Goal: Task Accomplishment & Management: Manage account settings

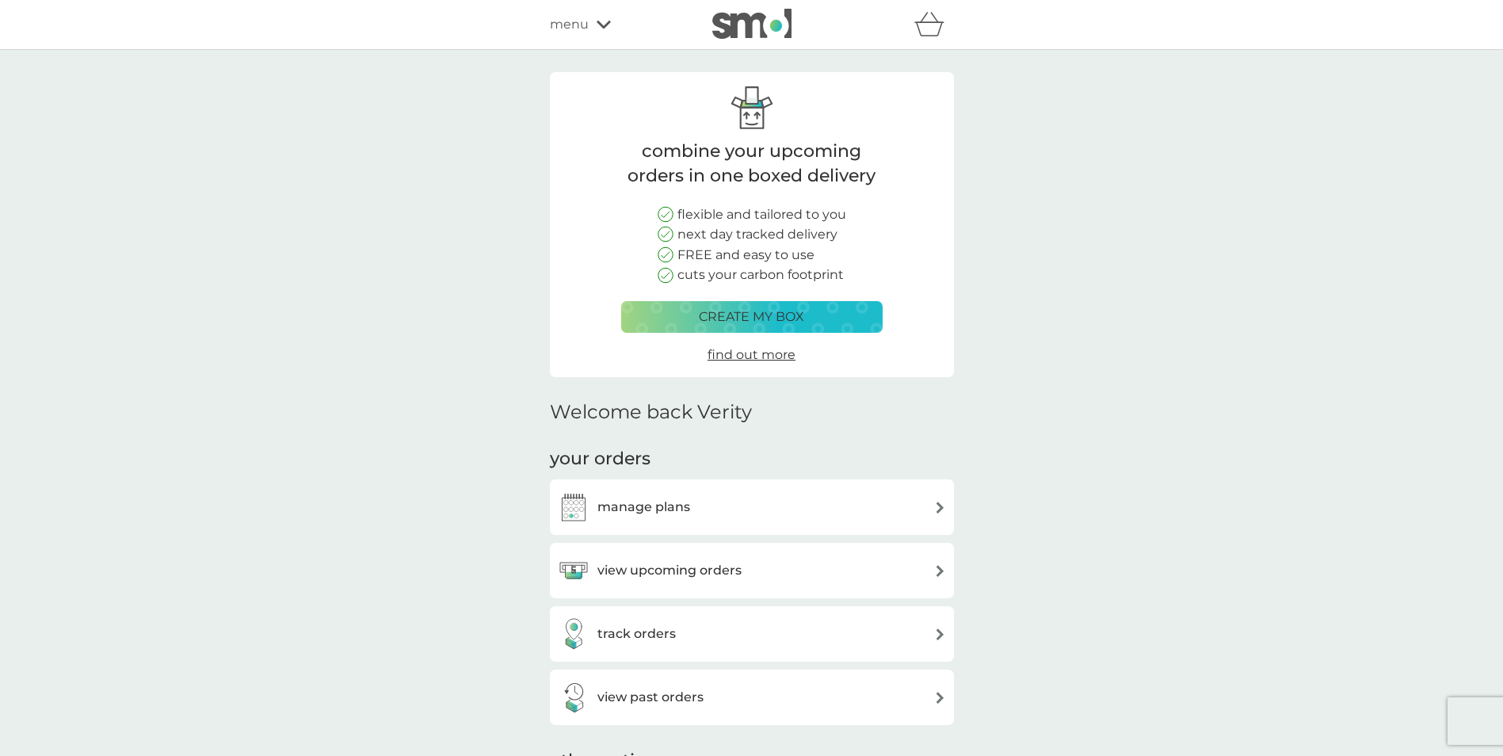
click at [617, 508] on h3 "manage plans" at bounding box center [643, 507] width 93 height 21
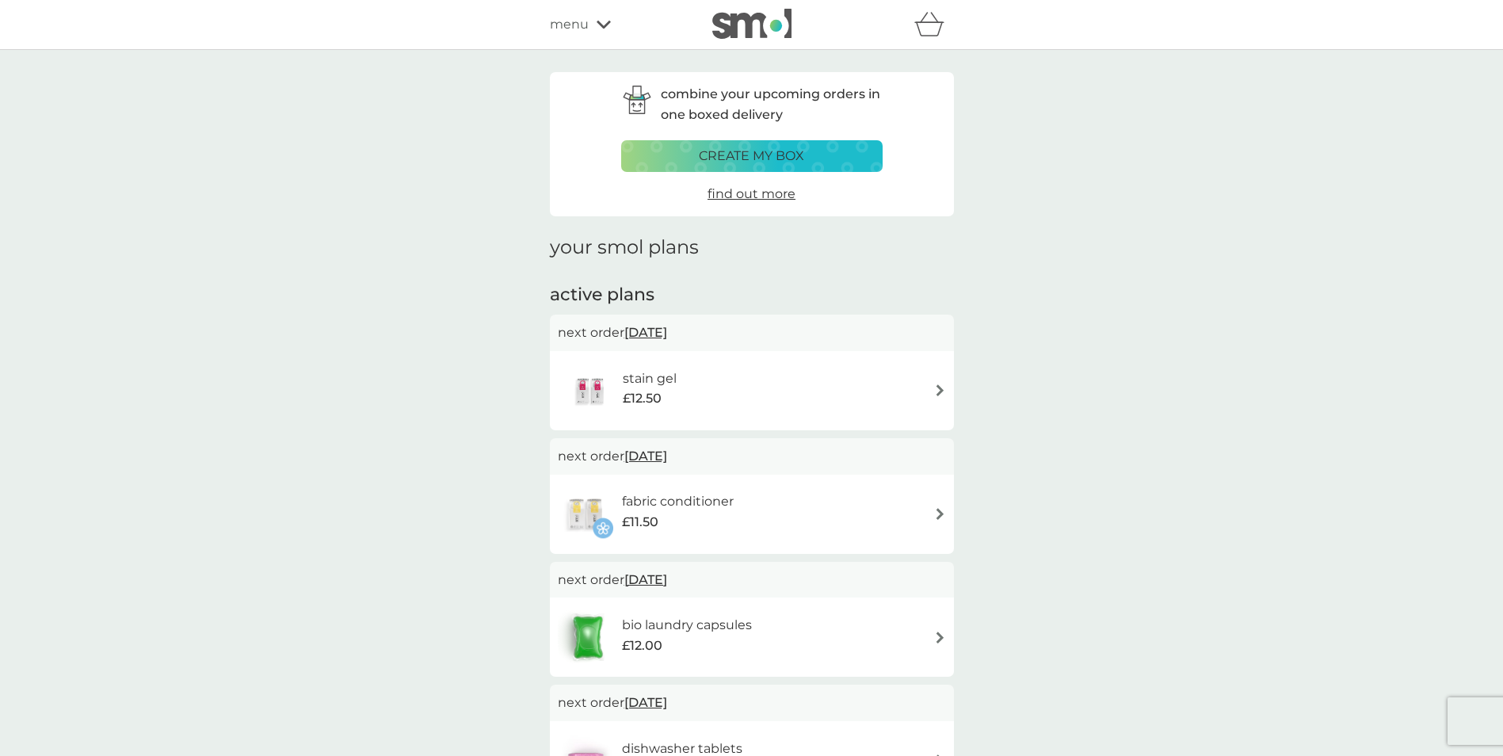
click at [648, 390] on span "£12.50" at bounding box center [642, 398] width 39 height 21
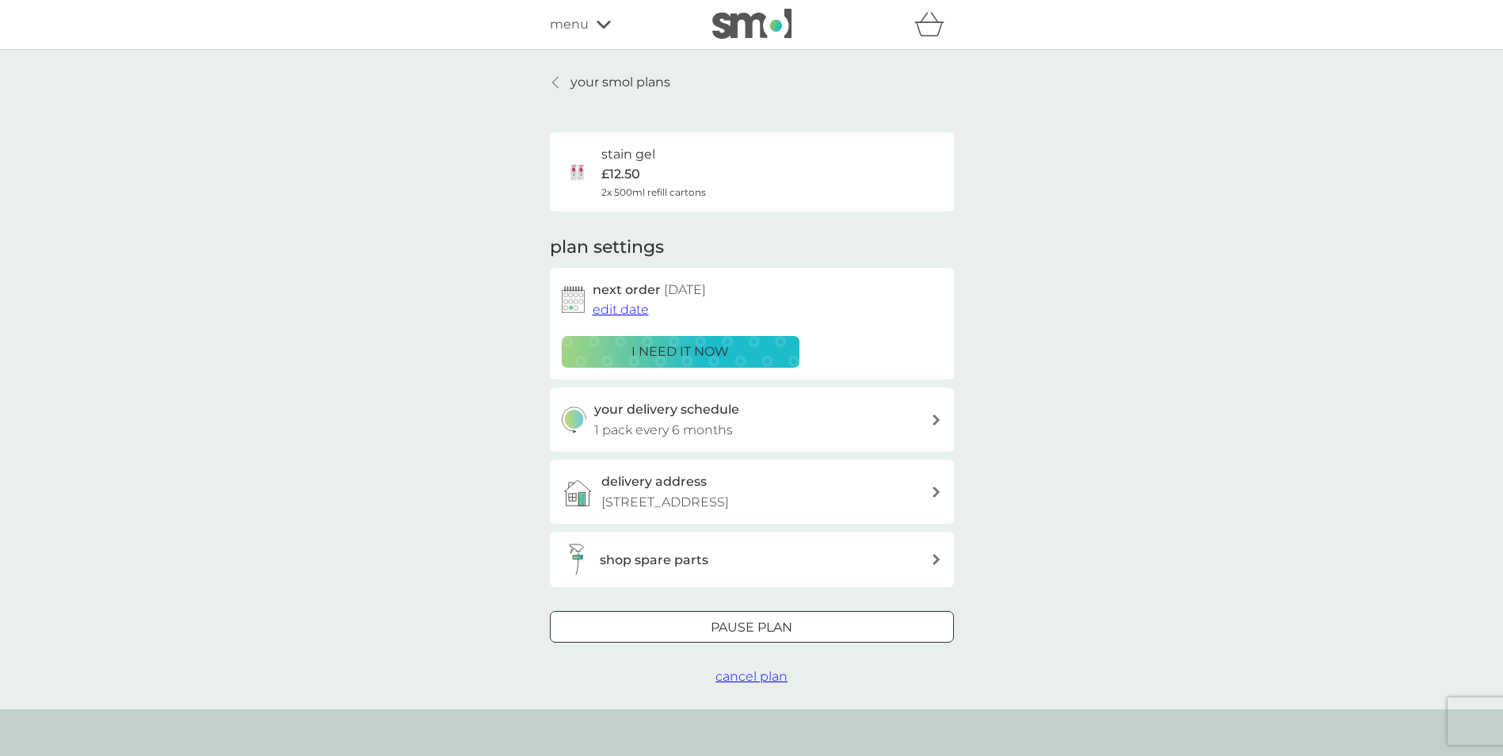
click at [731, 630] on div at bounding box center [751, 628] width 57 height 17
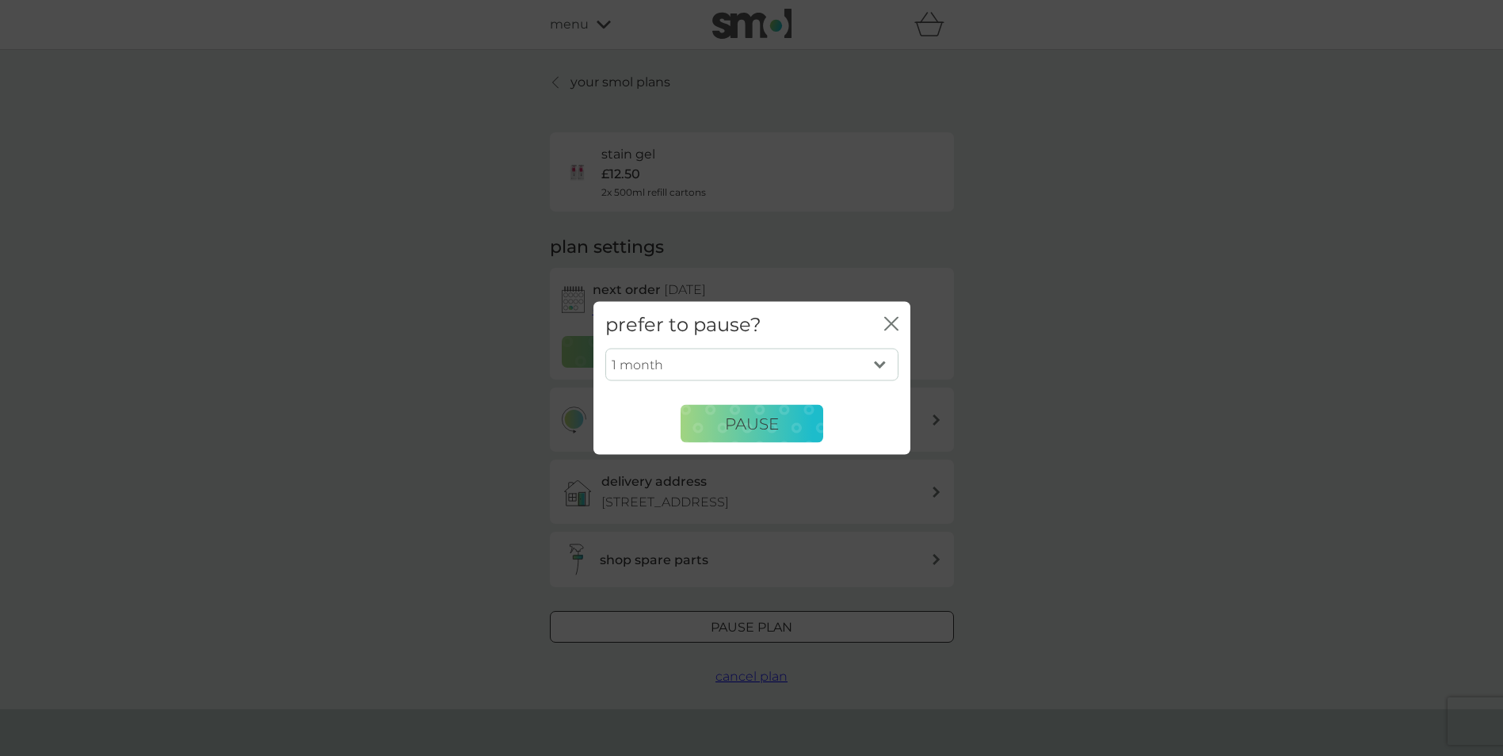
click at [888, 361] on select "1 month 2 months 3 months 4 months 5 months 6 months" at bounding box center [751, 364] width 293 height 33
select select "6"
click at [605, 348] on select "1 month 2 months 3 months 4 months 5 months 6 months" at bounding box center [751, 364] width 293 height 33
click at [758, 419] on span "Pause" at bounding box center [752, 423] width 54 height 19
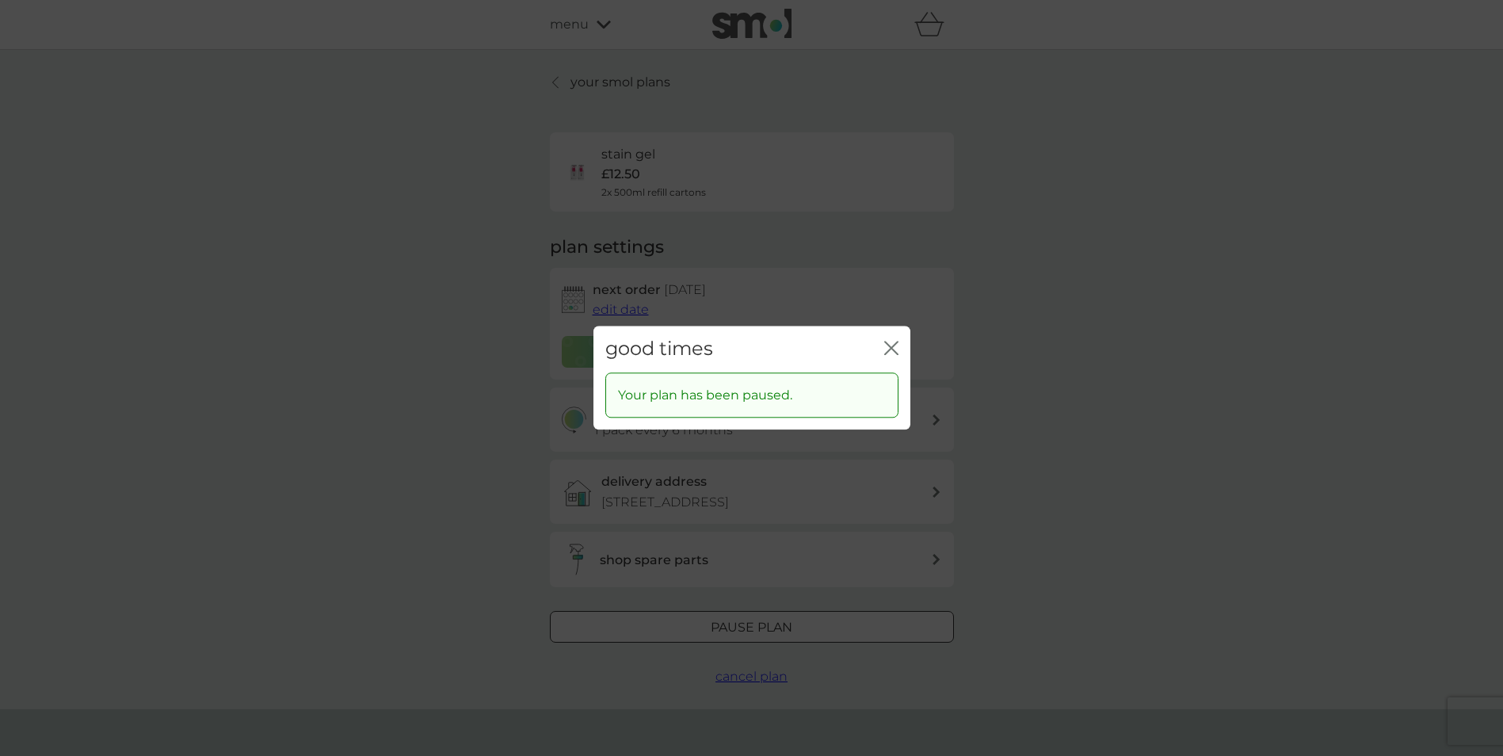
click at [899, 342] on div "good times close" at bounding box center [752, 349] width 317 height 47
click at [890, 347] on icon "close" at bounding box center [888, 348] width 6 height 13
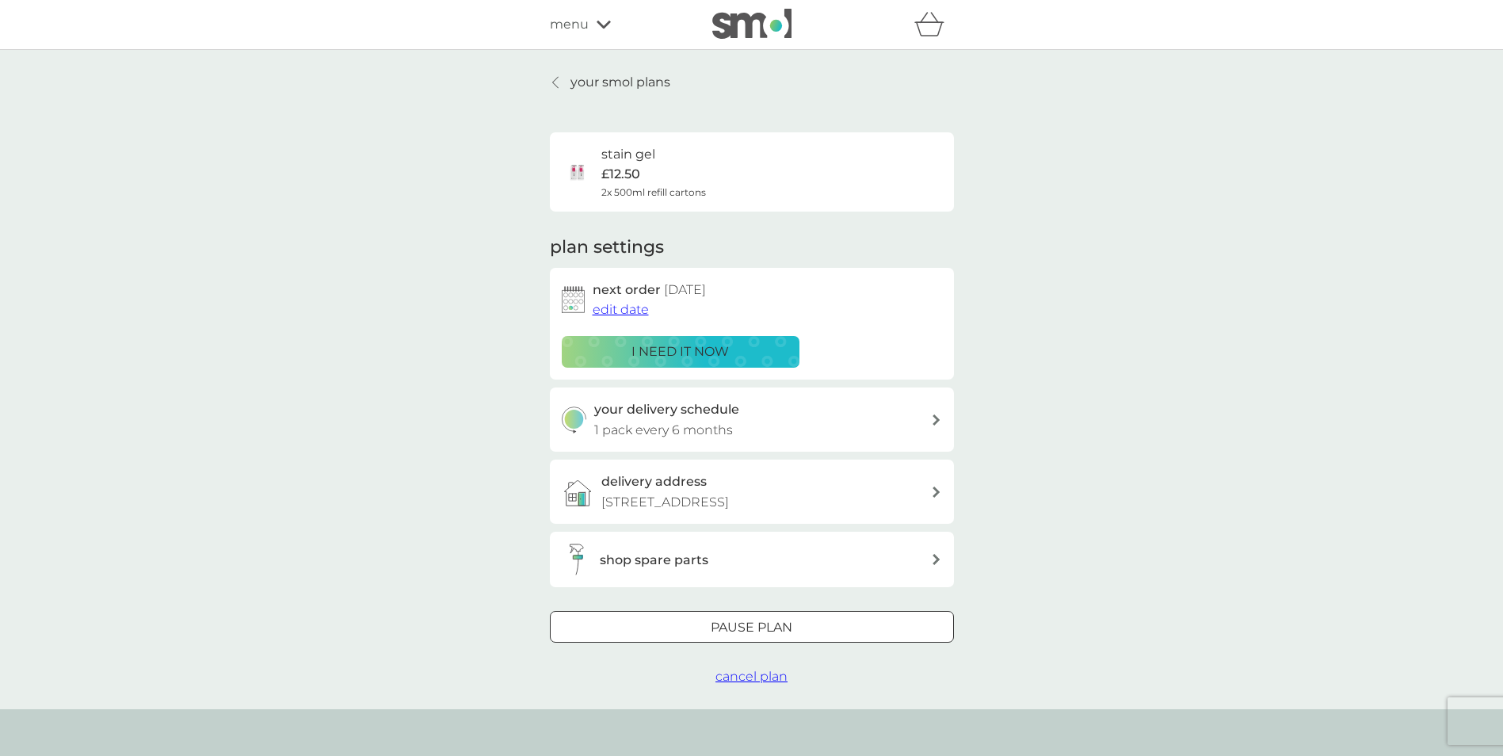
click at [596, 80] on p "your smol plans" at bounding box center [621, 82] width 100 height 21
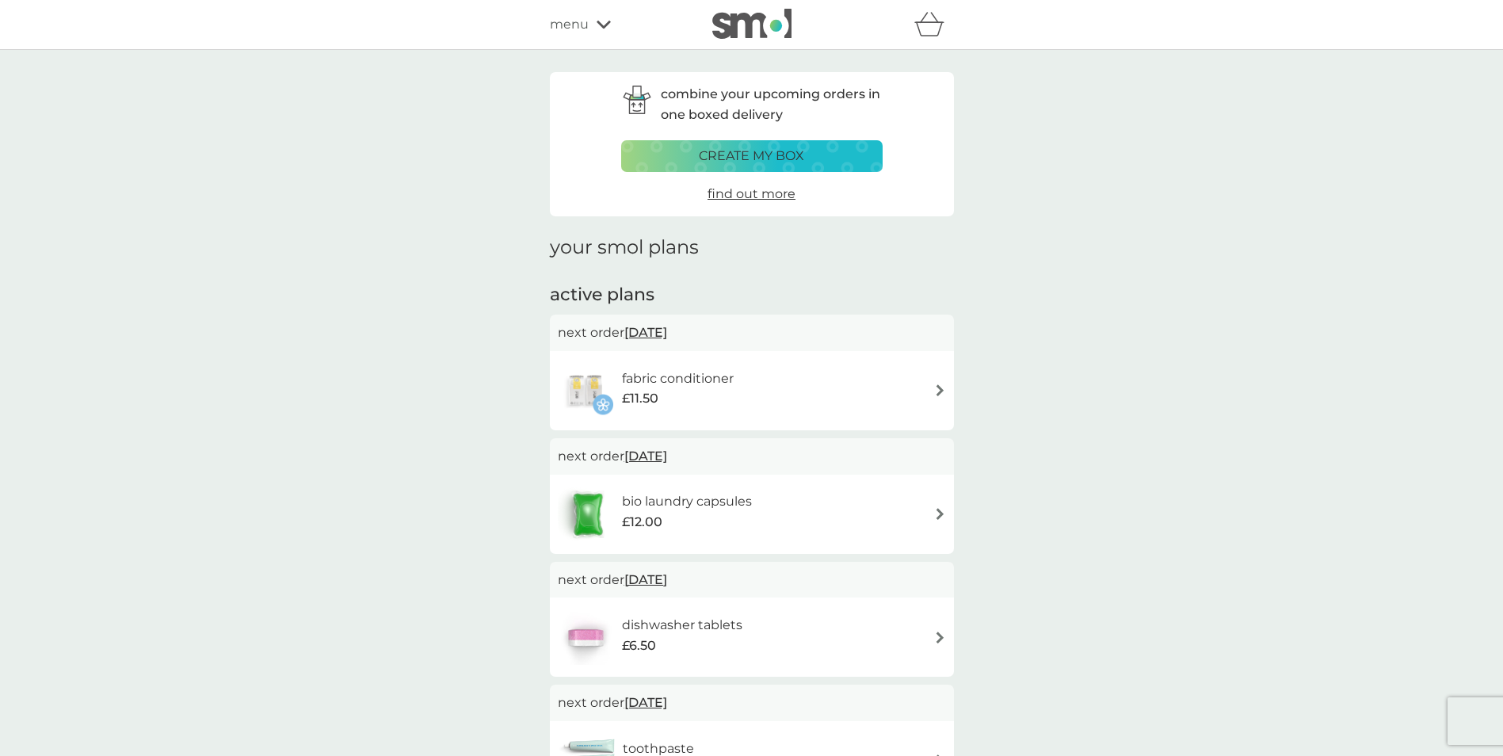
click at [701, 380] on h6 "fabric conditioner" at bounding box center [678, 378] width 112 height 21
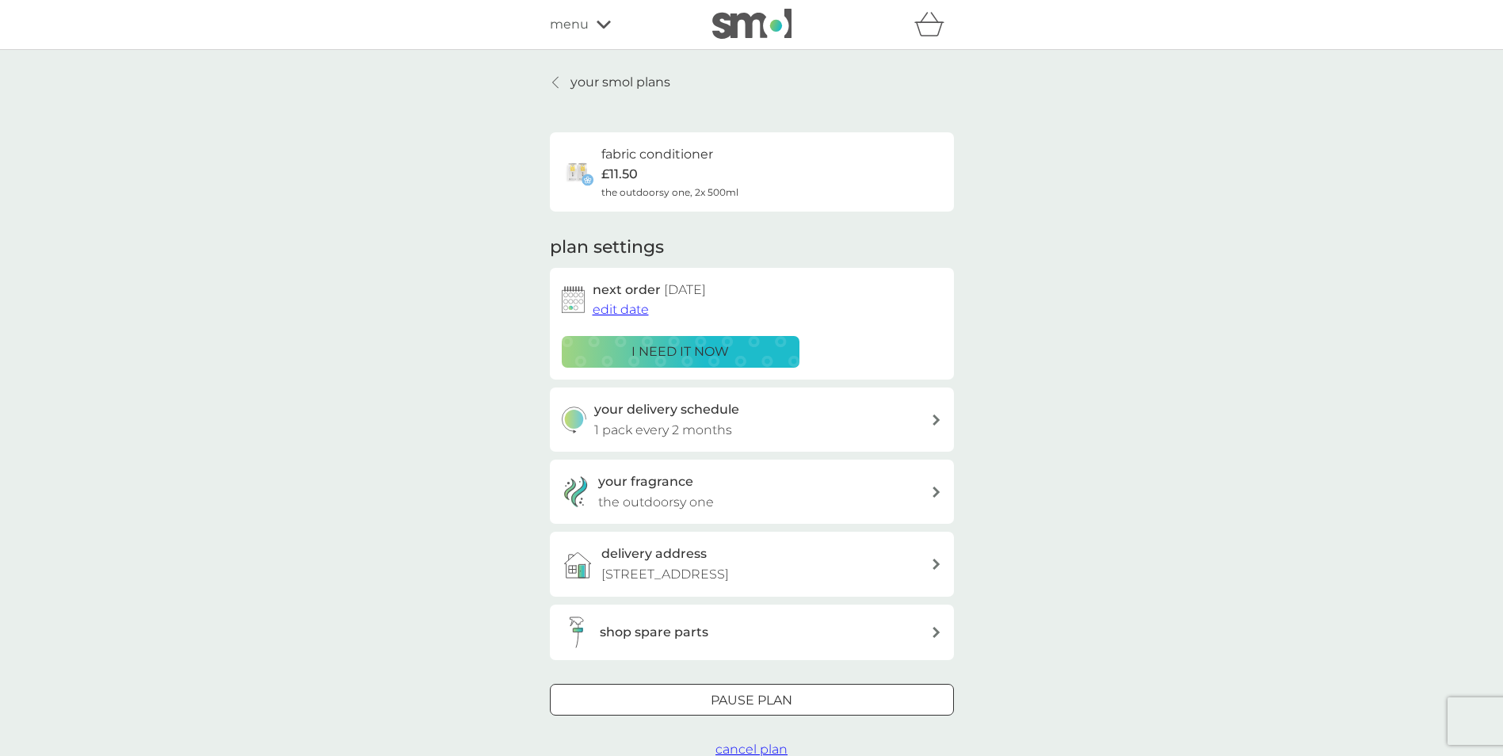
click at [736, 412] on h3 "your delivery schedule" at bounding box center [666, 409] width 145 height 21
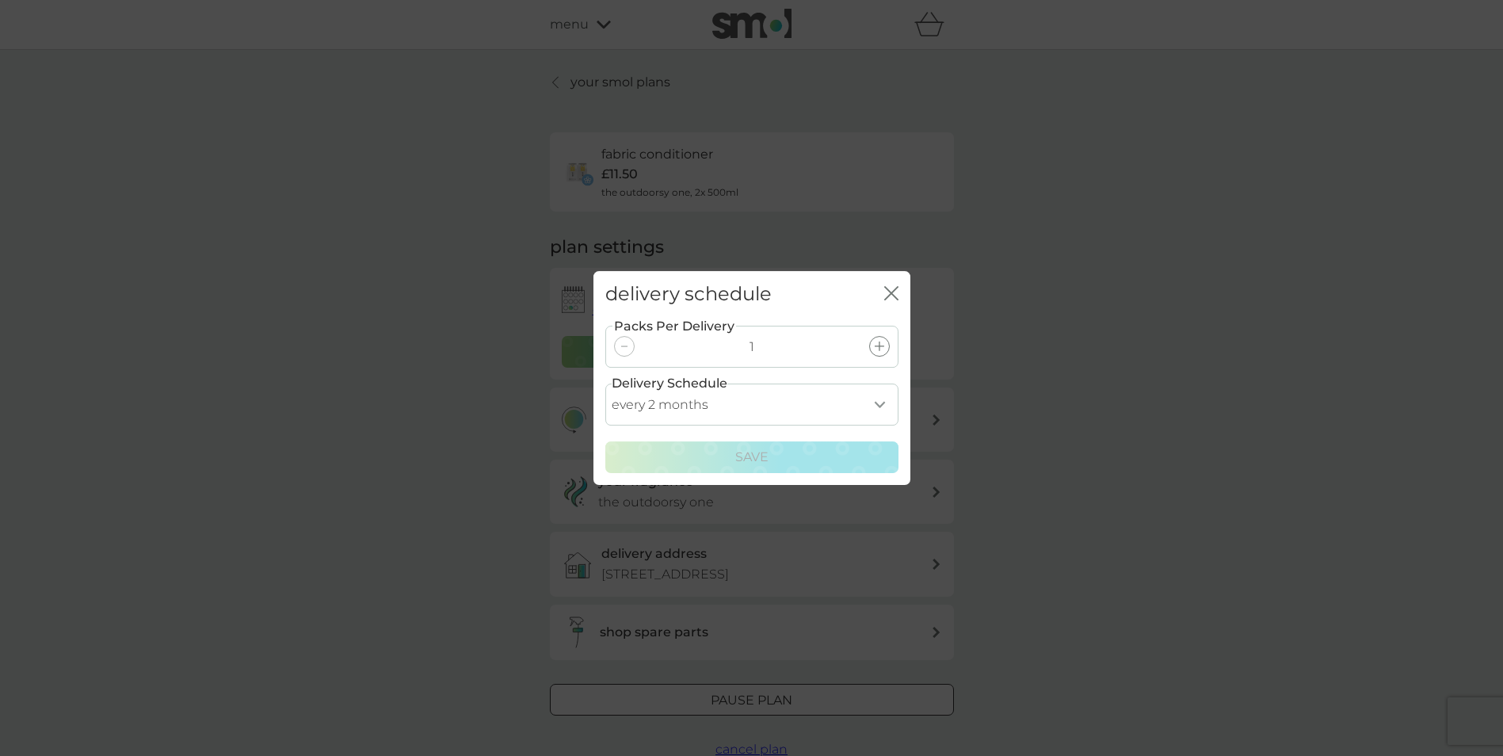
click at [742, 407] on select "every 1 month every 2 months every 3 months every 4 months every 5 months every…" at bounding box center [751, 405] width 293 height 42
select select "5"
click at [605, 384] on select "every 1 month every 2 months every 3 months every 4 months every 5 months every…" at bounding box center [751, 405] width 293 height 42
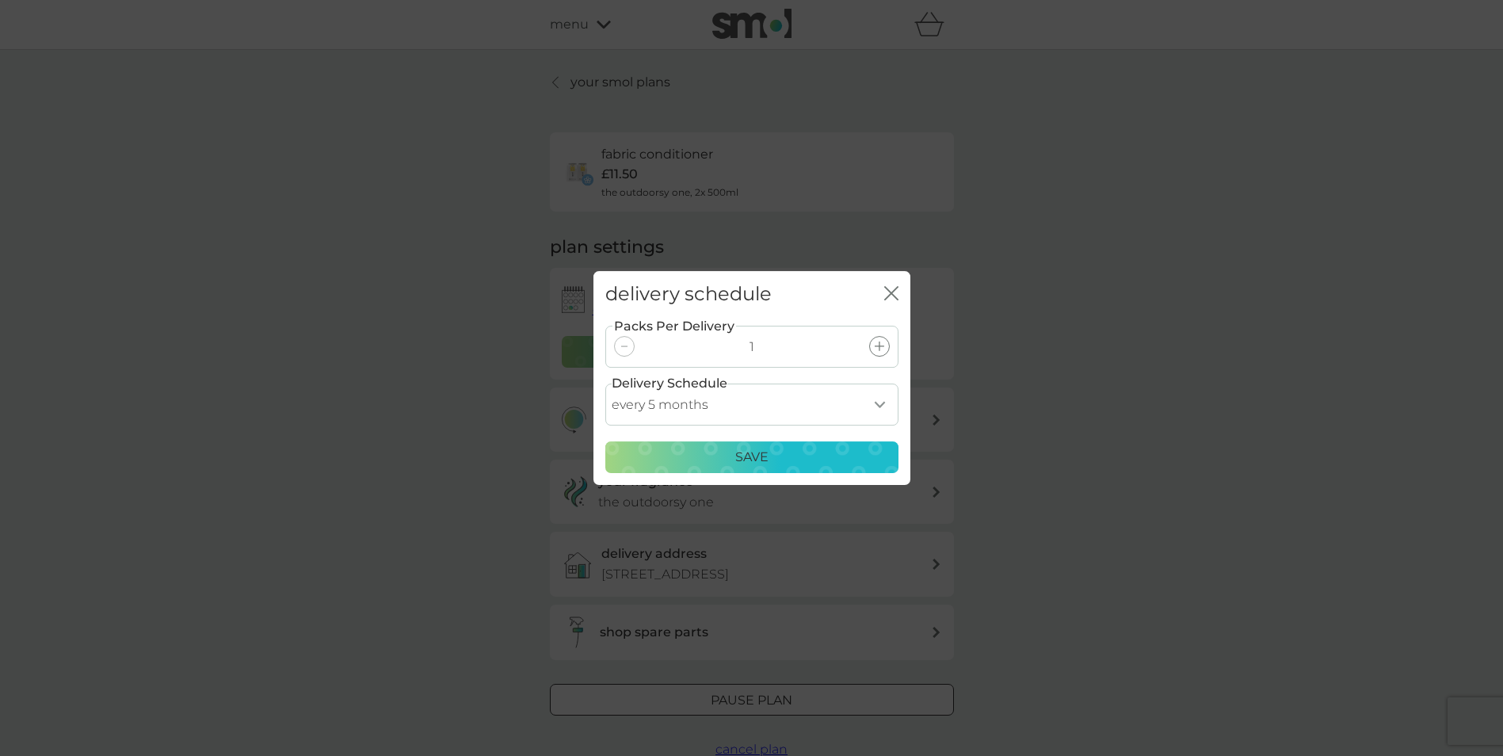
click at [743, 455] on p "Save" at bounding box center [751, 457] width 33 height 21
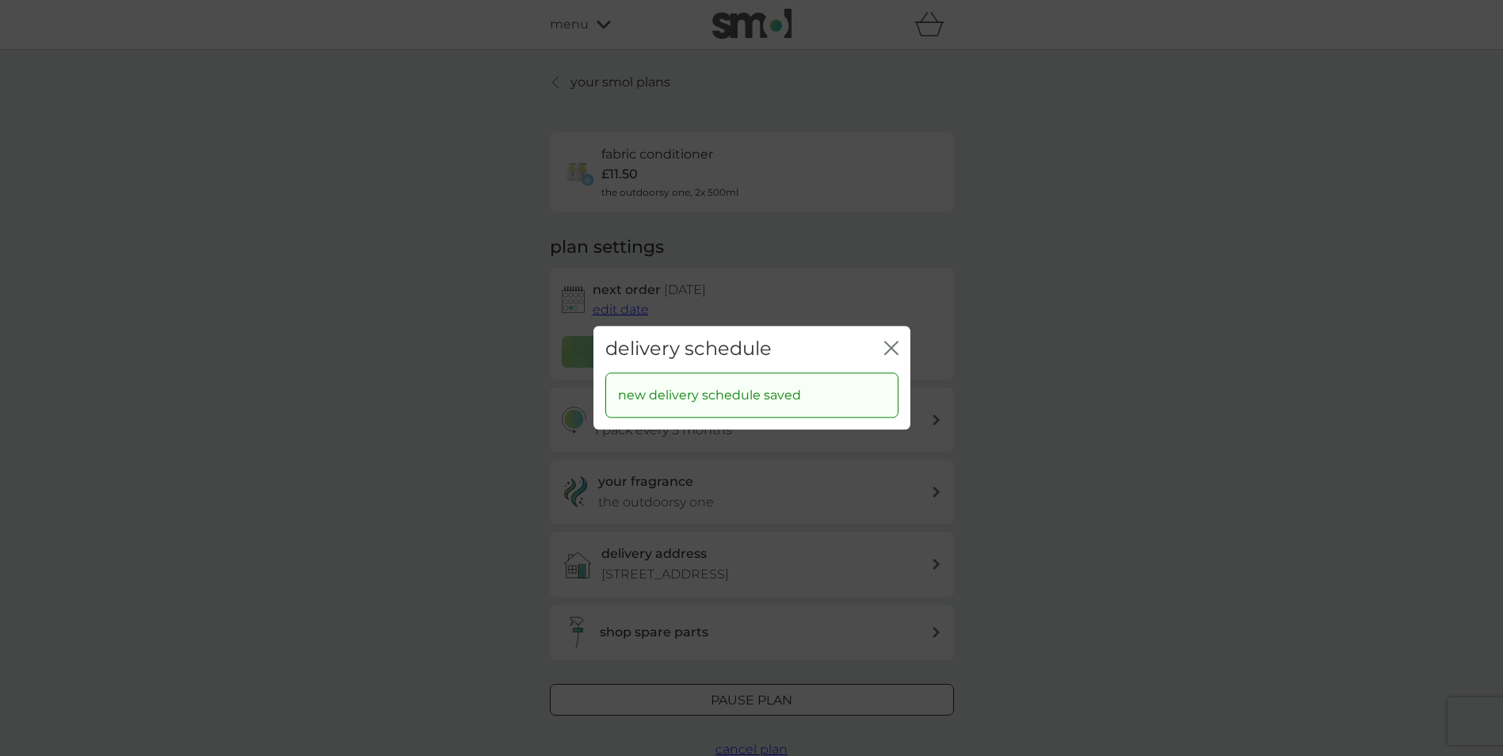
click at [876, 345] on div "delivery schedule close" at bounding box center [752, 349] width 317 height 47
click at [883, 348] on div "delivery schedule close" at bounding box center [752, 349] width 317 height 47
click at [891, 346] on icon "close" at bounding box center [891, 348] width 14 height 14
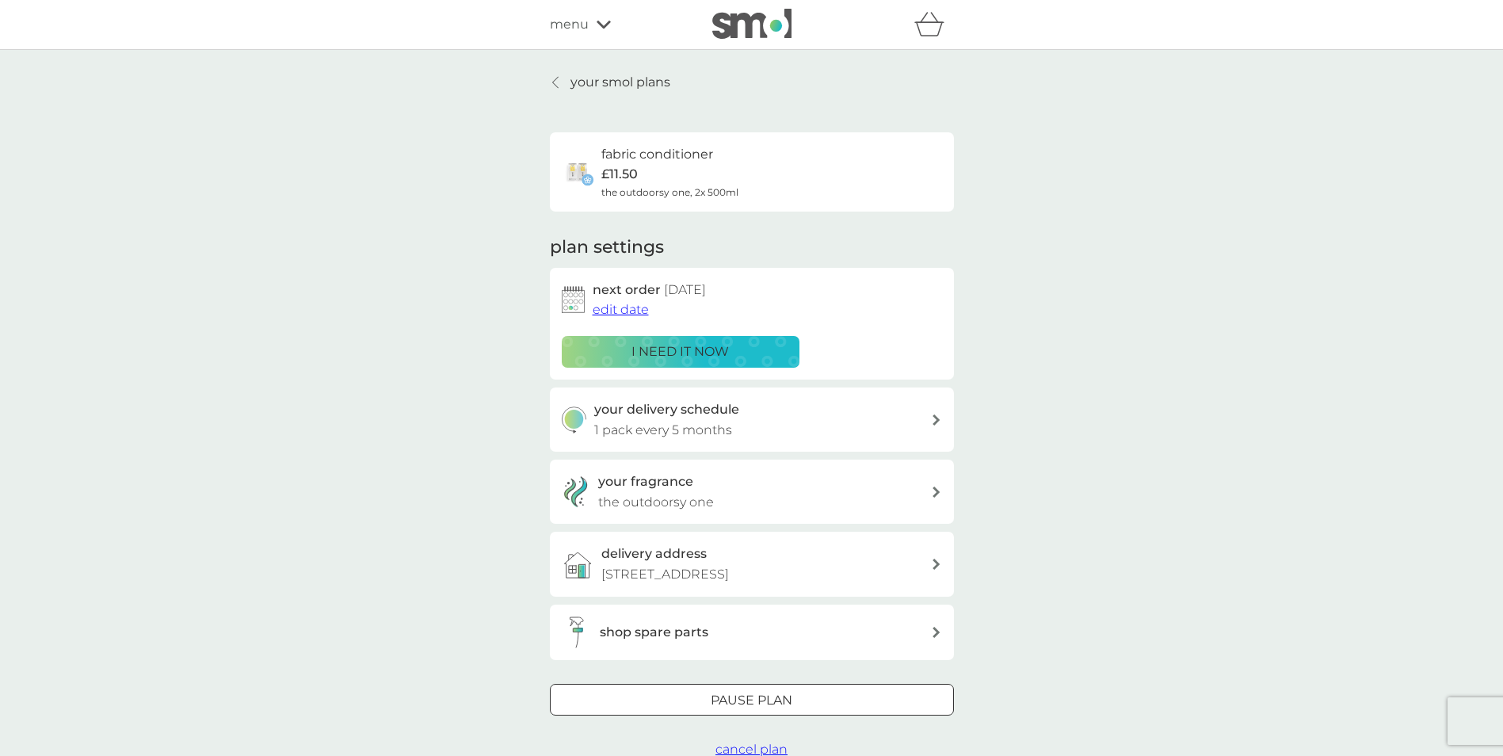
click at [635, 307] on span "edit date" at bounding box center [621, 309] width 56 height 15
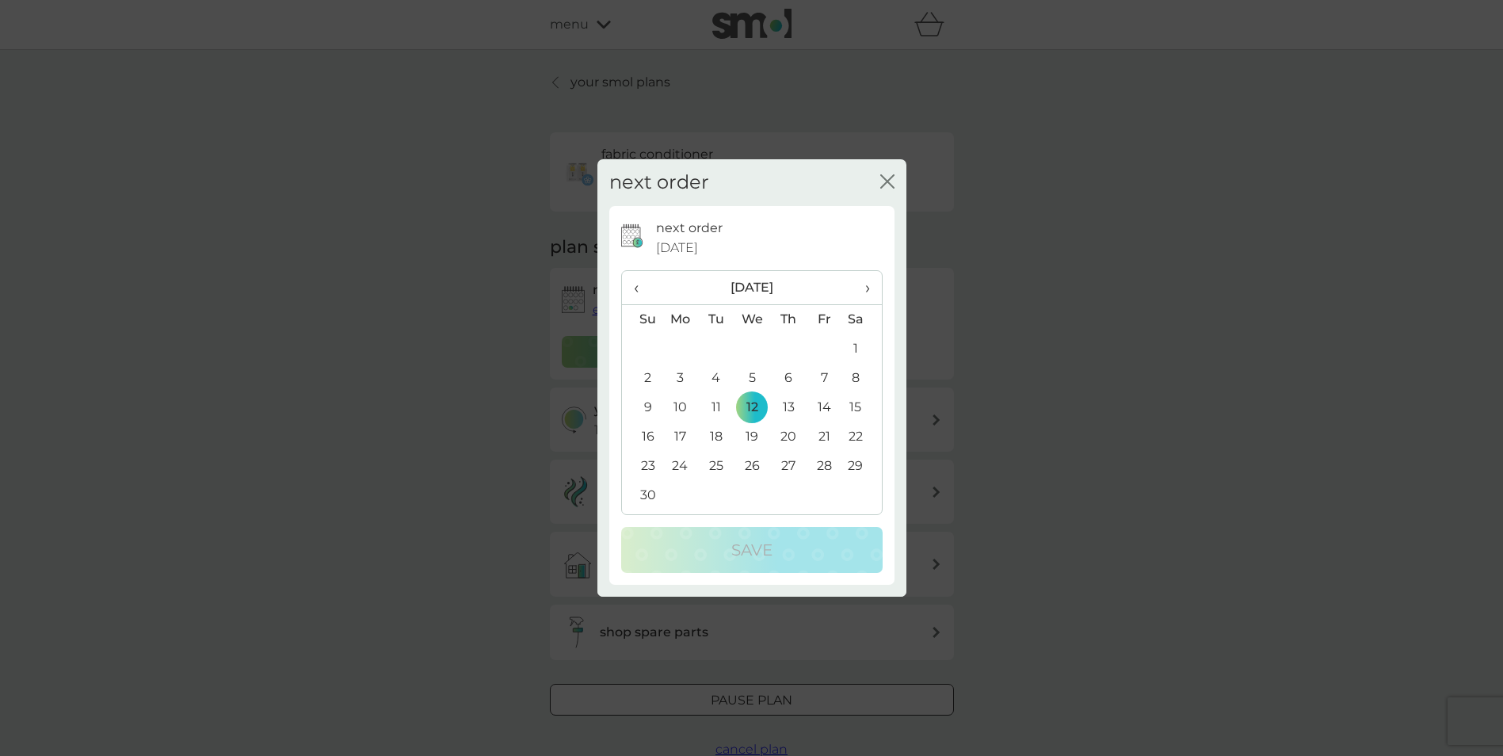
click at [865, 291] on span "›" at bounding box center [861, 287] width 16 height 33
click at [650, 379] on td "1" at bounding box center [642, 378] width 40 height 29
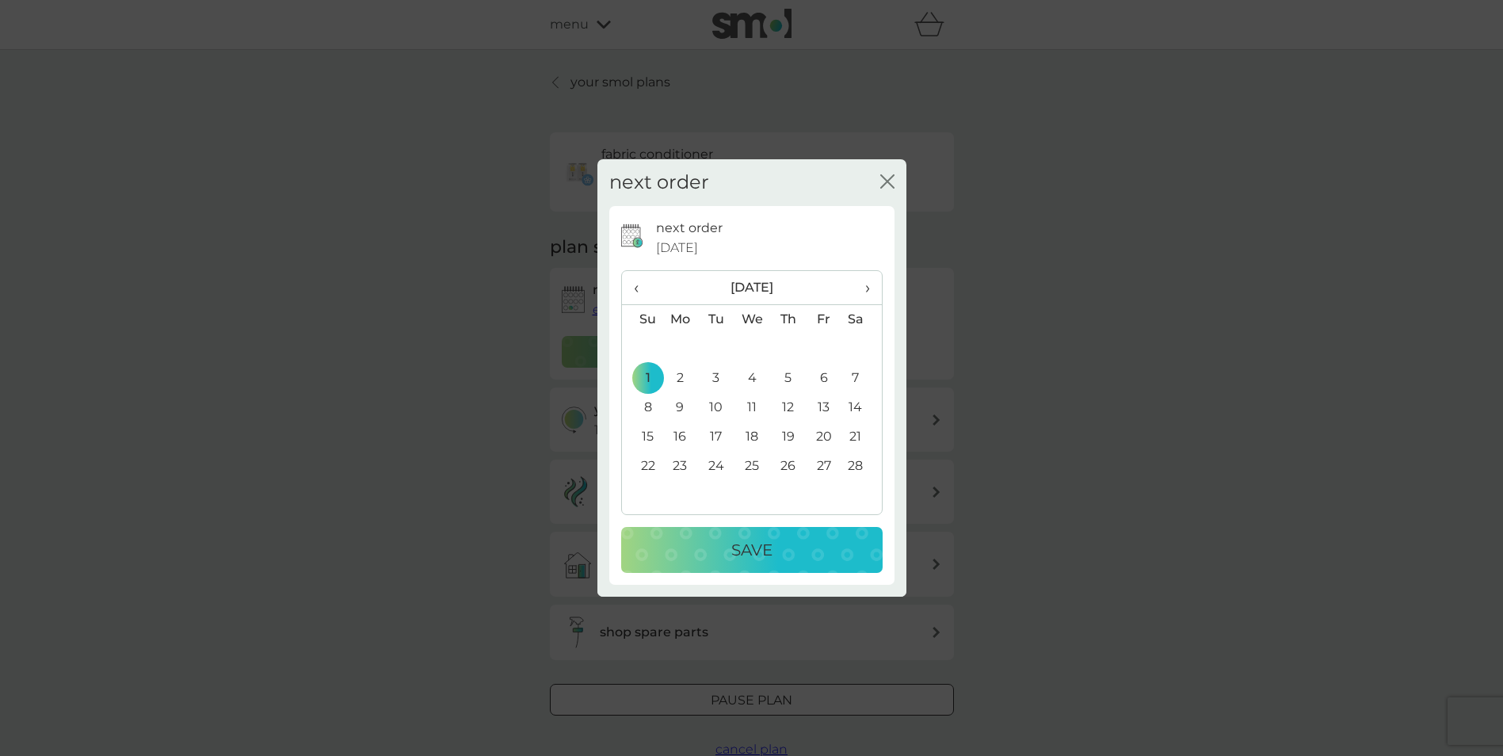
click at [774, 554] on div "Save" at bounding box center [752, 549] width 230 height 25
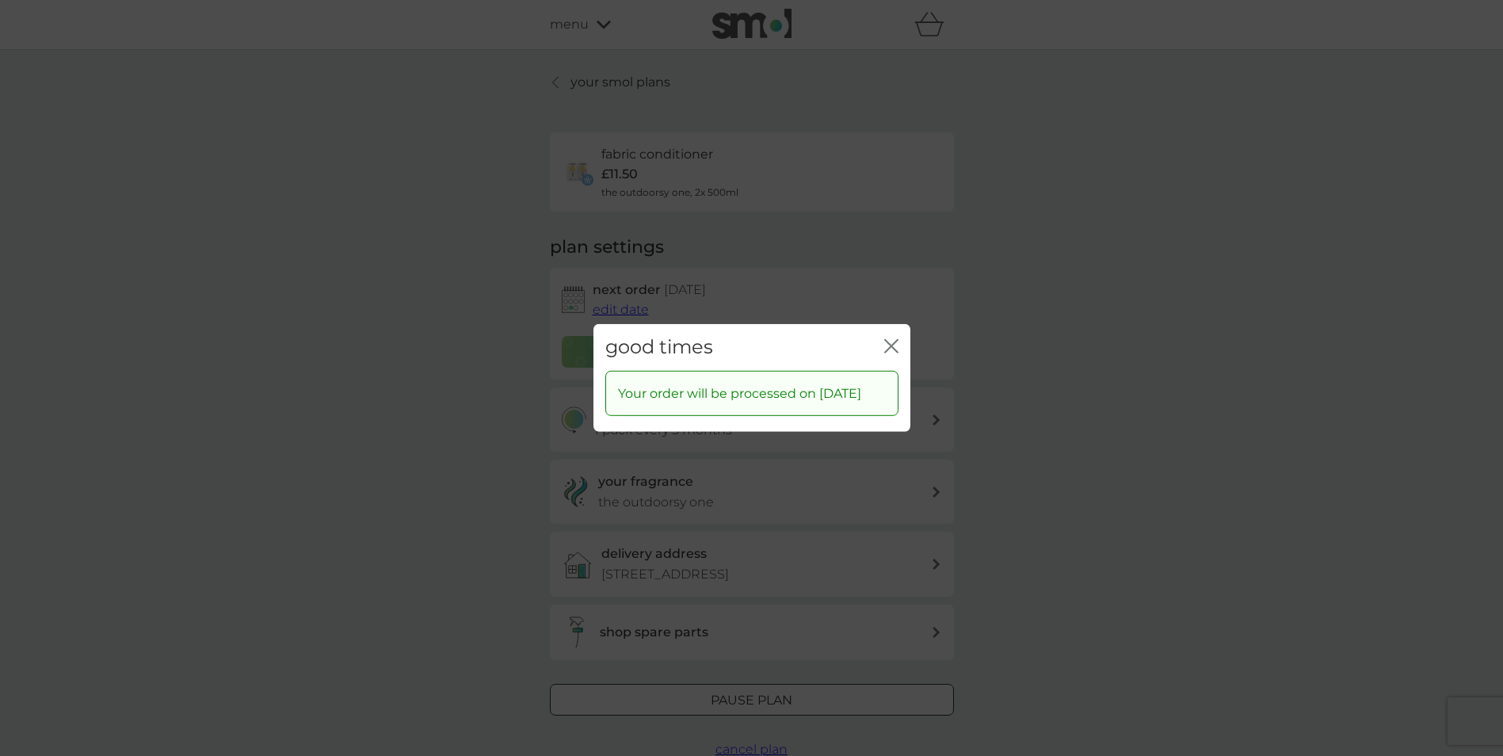
click at [895, 345] on icon "close" at bounding box center [891, 346] width 14 height 14
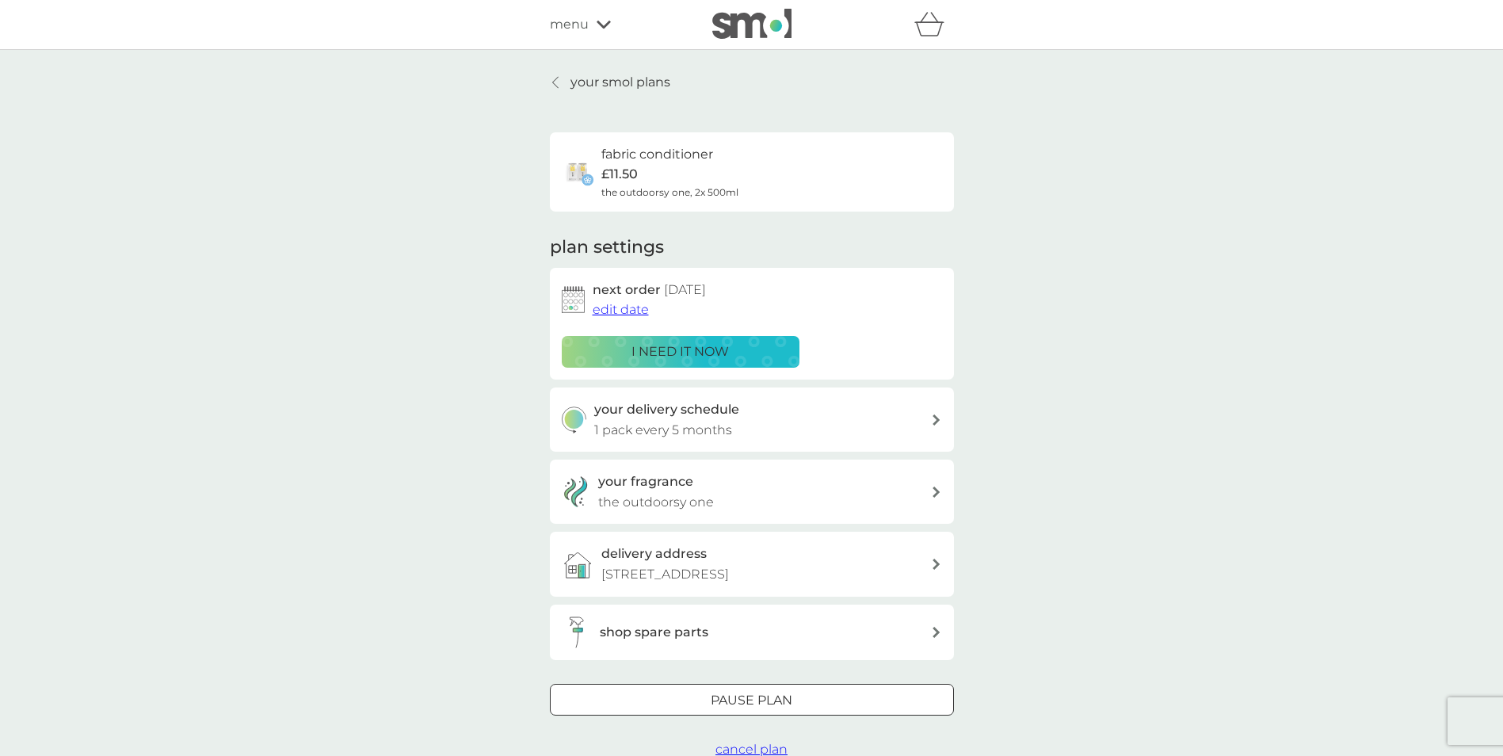
click at [627, 83] on p "your smol plans" at bounding box center [621, 82] width 100 height 21
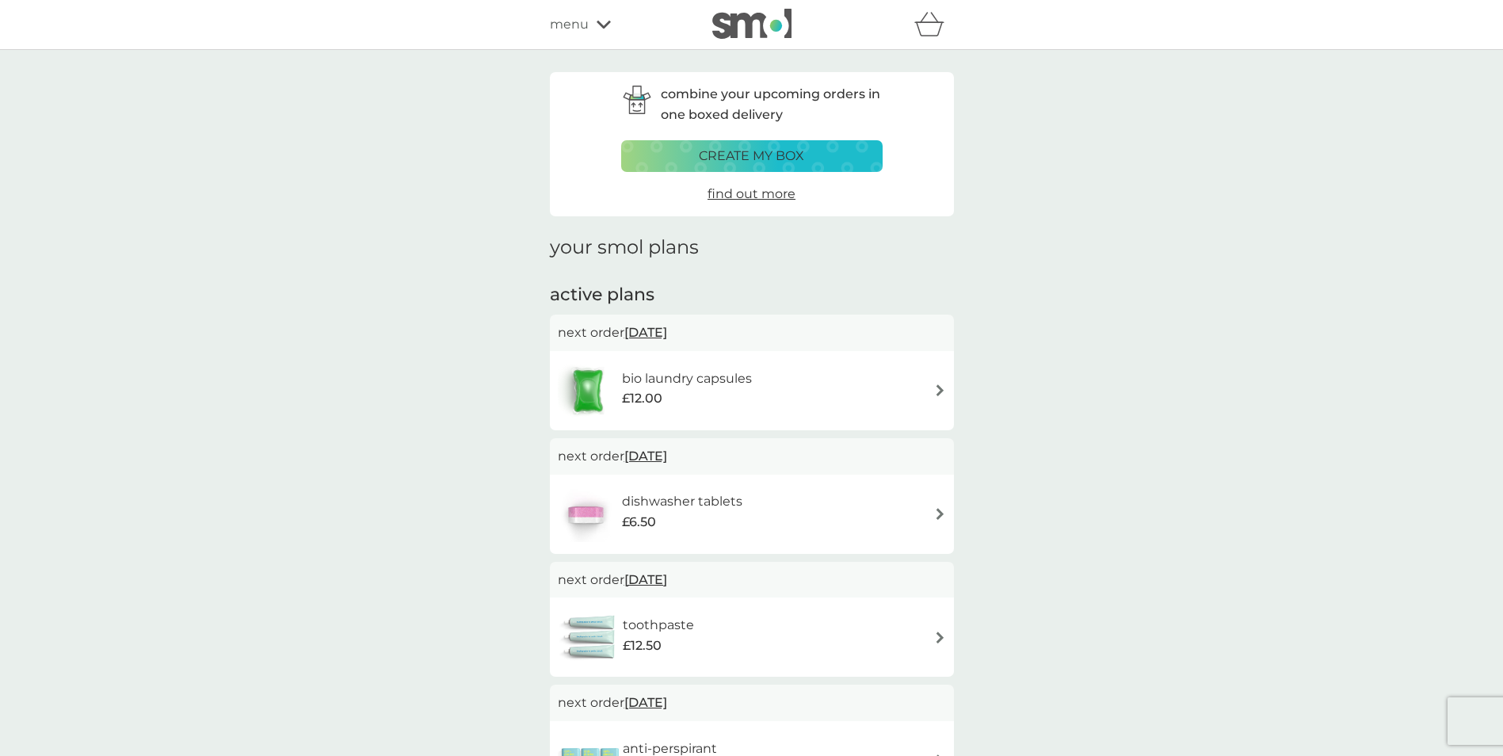
click at [730, 599] on div "toothpaste £12.50" at bounding box center [752, 636] width 404 height 79
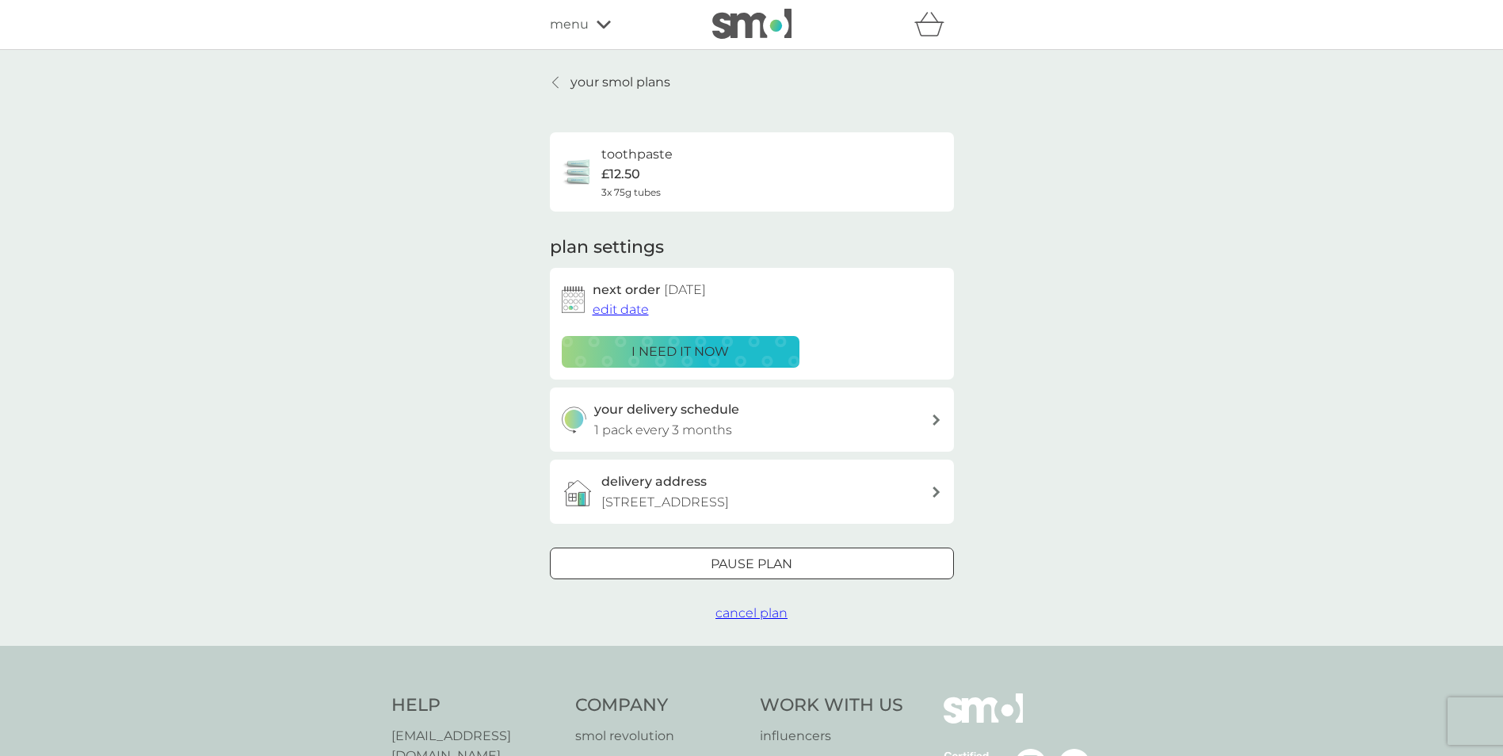
click at [750, 611] on span "cancel plan" at bounding box center [752, 612] width 72 height 15
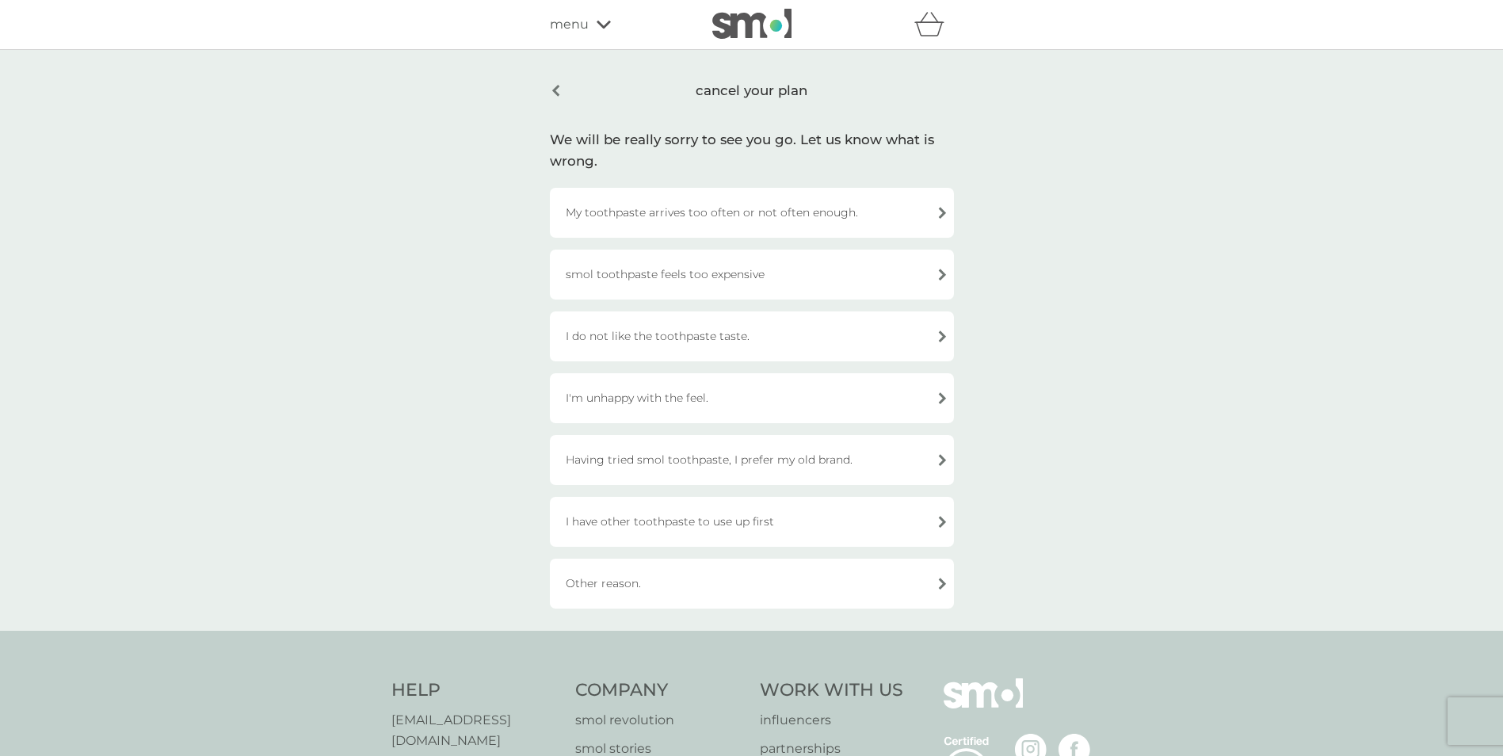
click at [662, 517] on div "I have other toothpaste to use up first" at bounding box center [752, 522] width 404 height 50
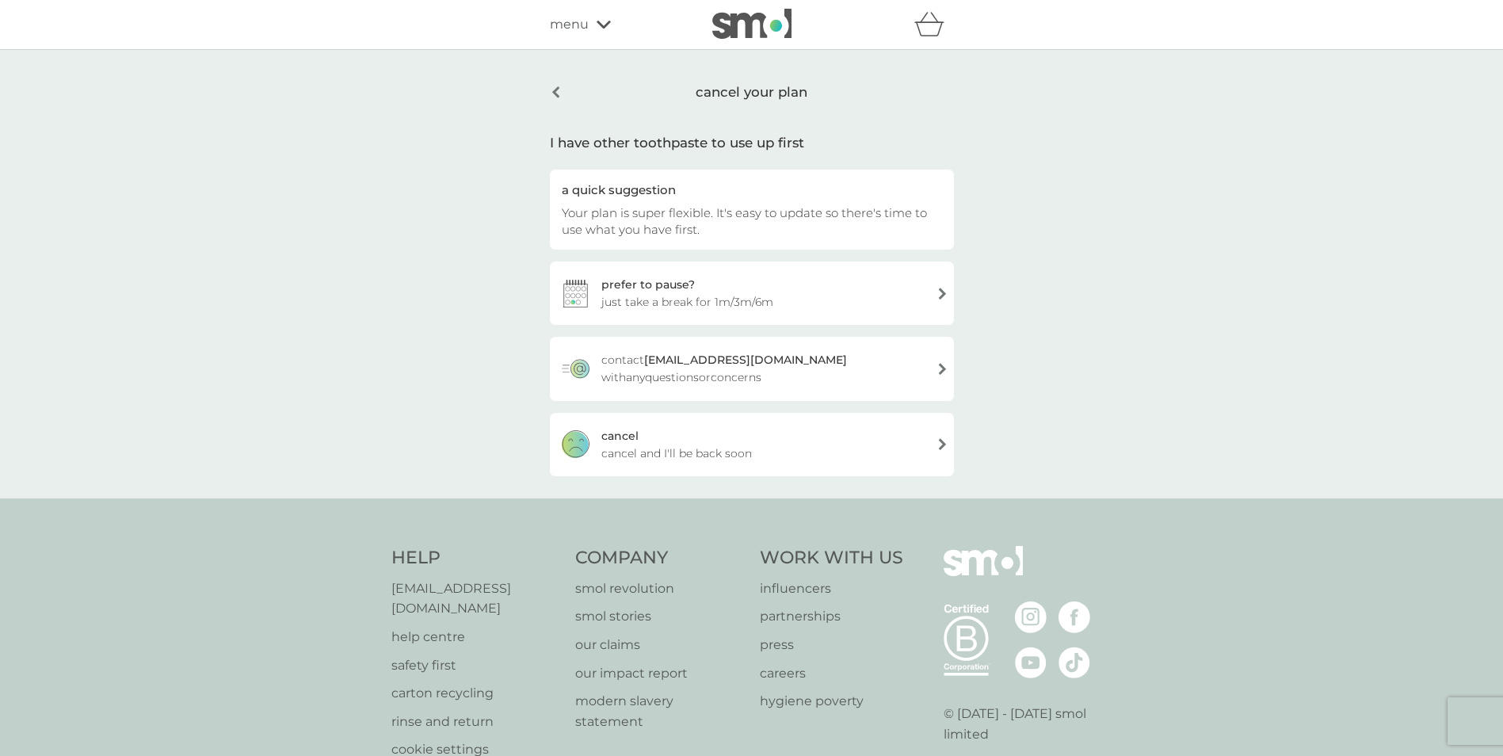
click at [635, 446] on span "cancel and I'll be back soon" at bounding box center [676, 453] width 151 height 17
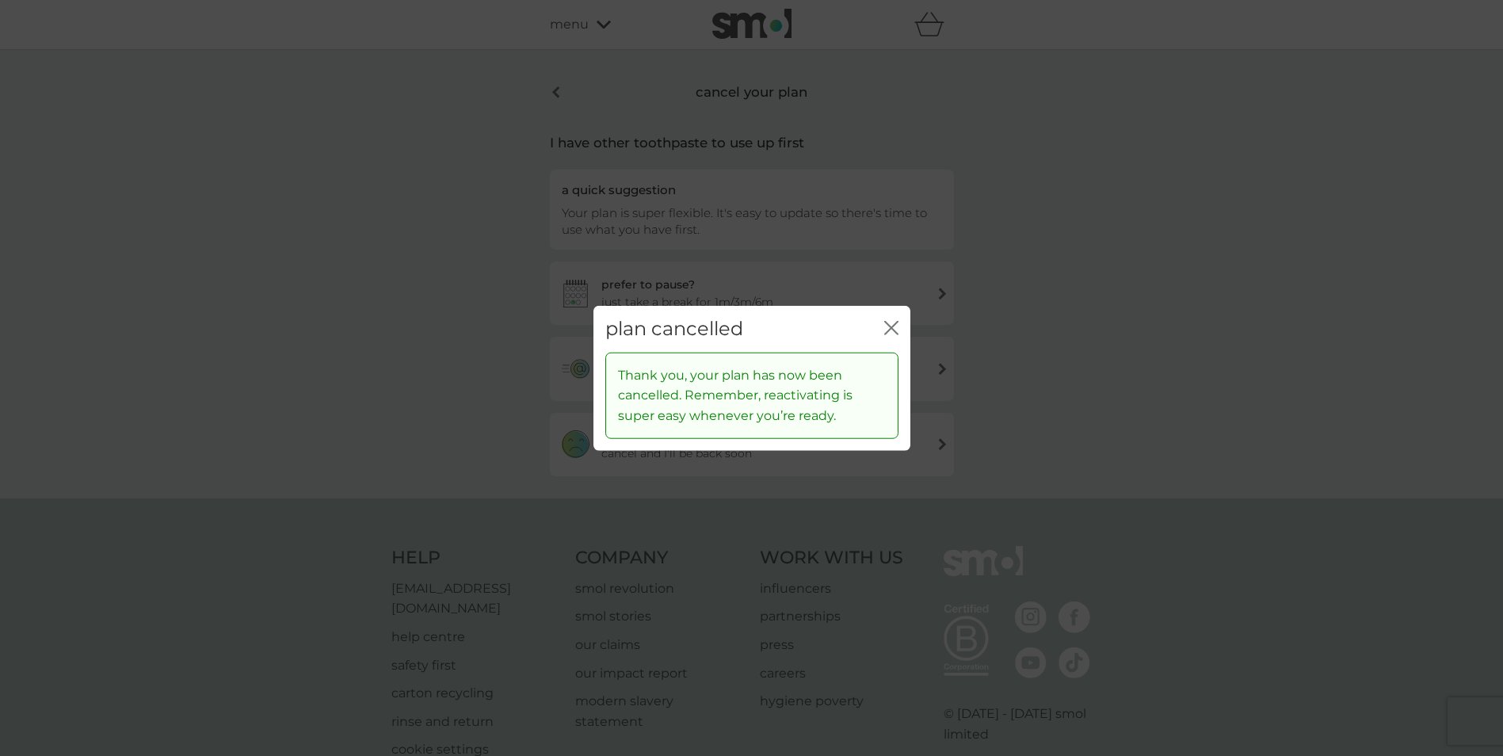
click at [892, 325] on icon "close" at bounding box center [891, 328] width 14 height 14
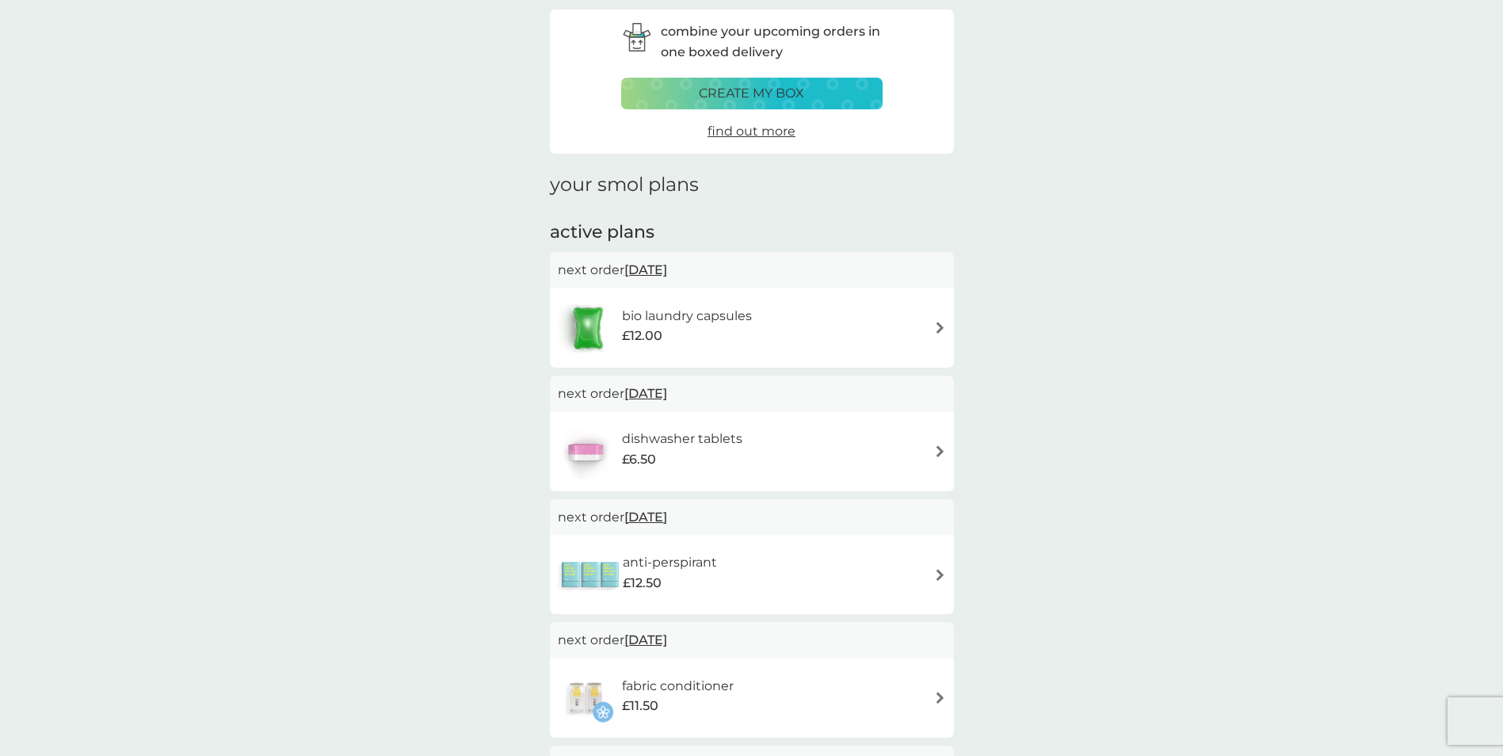
scroll to position [158, 0]
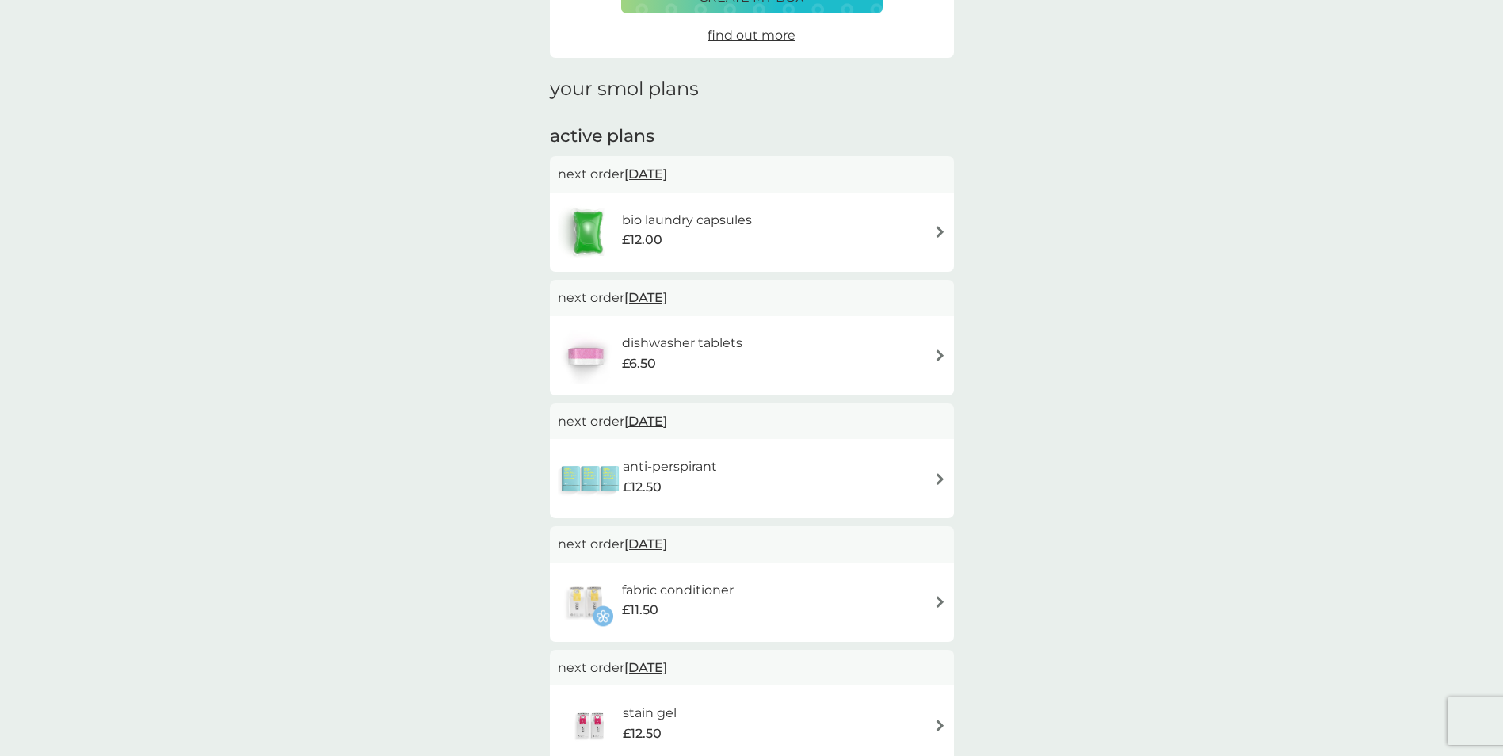
click at [800, 468] on div "anti-perspirant £12.50" at bounding box center [752, 478] width 388 height 55
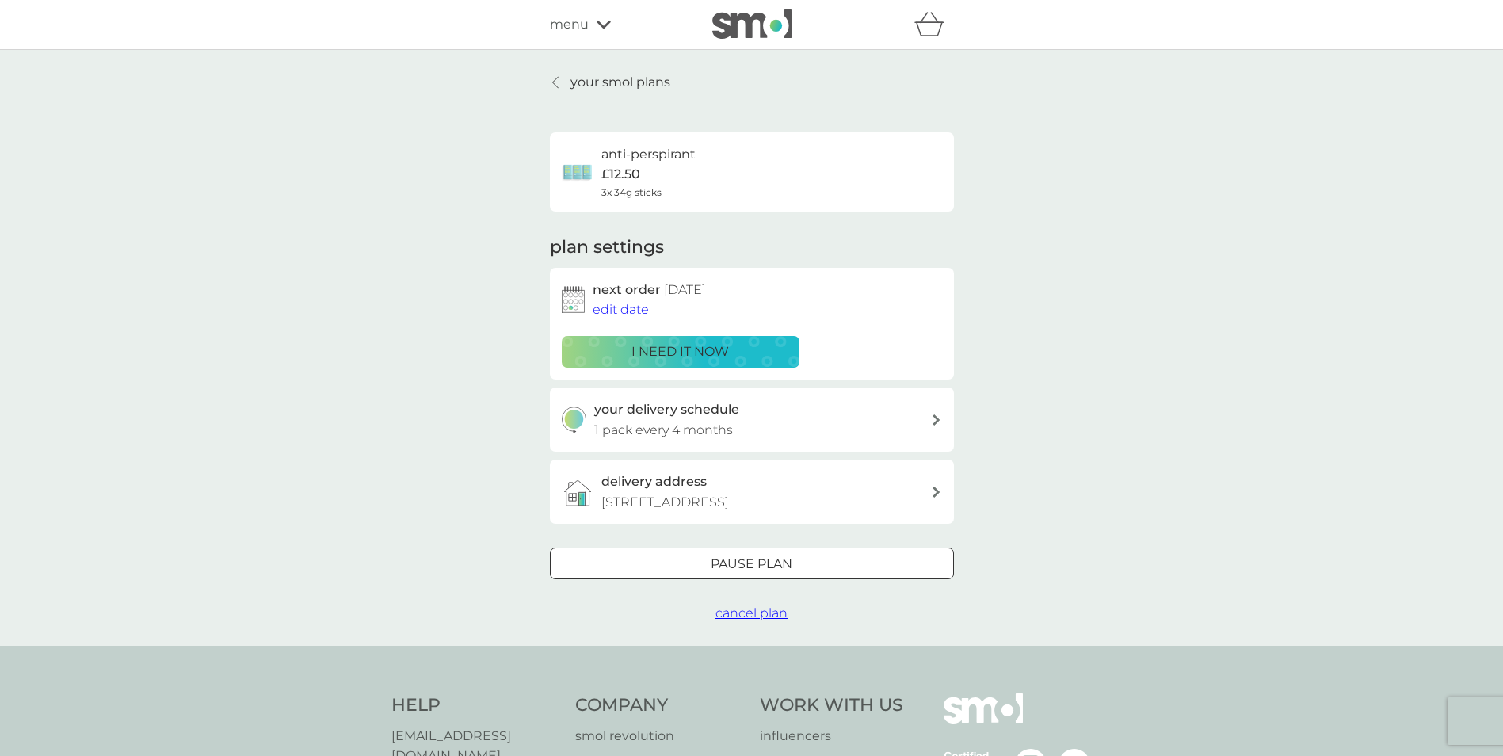
click at [639, 311] on span "edit date" at bounding box center [621, 309] width 56 height 15
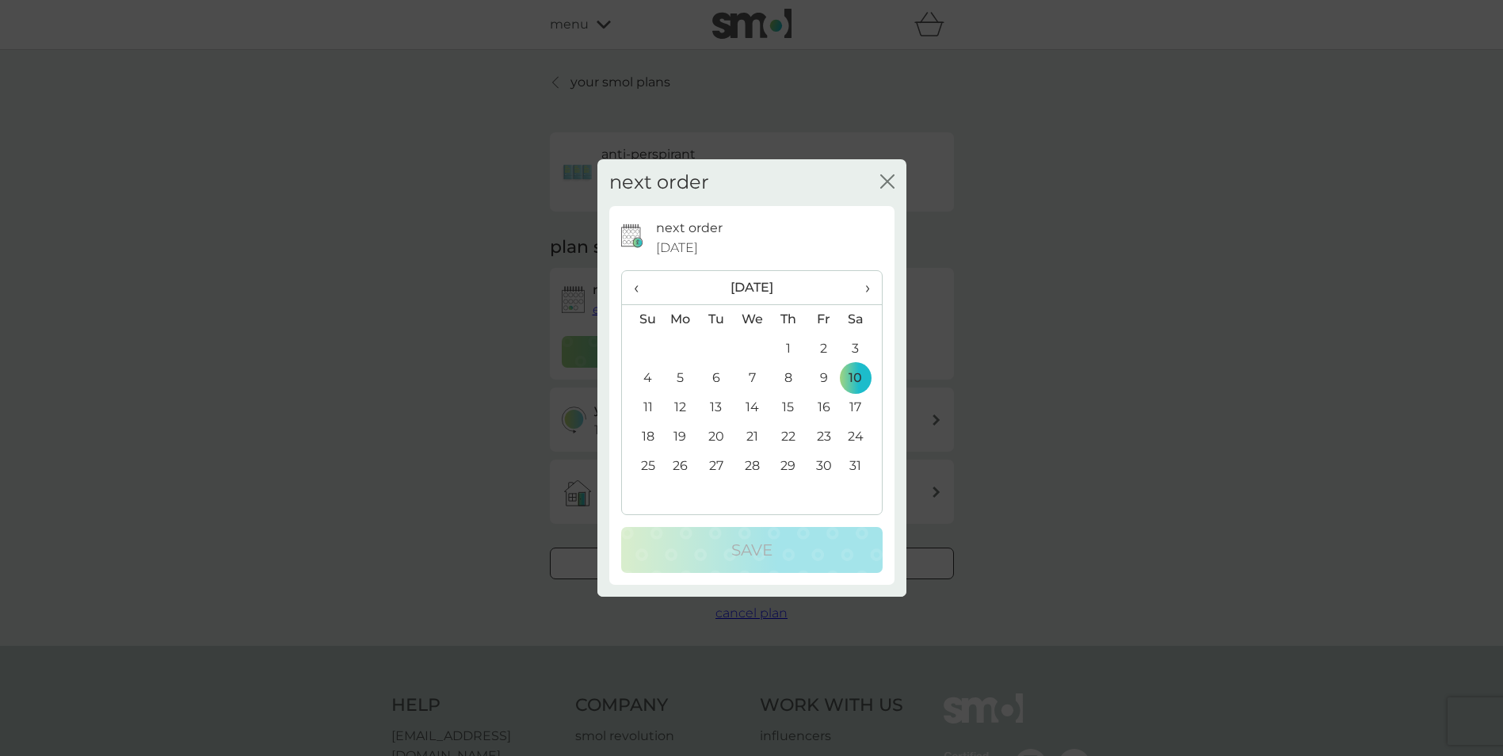
click at [867, 284] on span "›" at bounding box center [861, 287] width 16 height 33
click at [870, 288] on th "›" at bounding box center [862, 288] width 40 height 34
click at [646, 372] on td "1" at bounding box center [642, 378] width 40 height 29
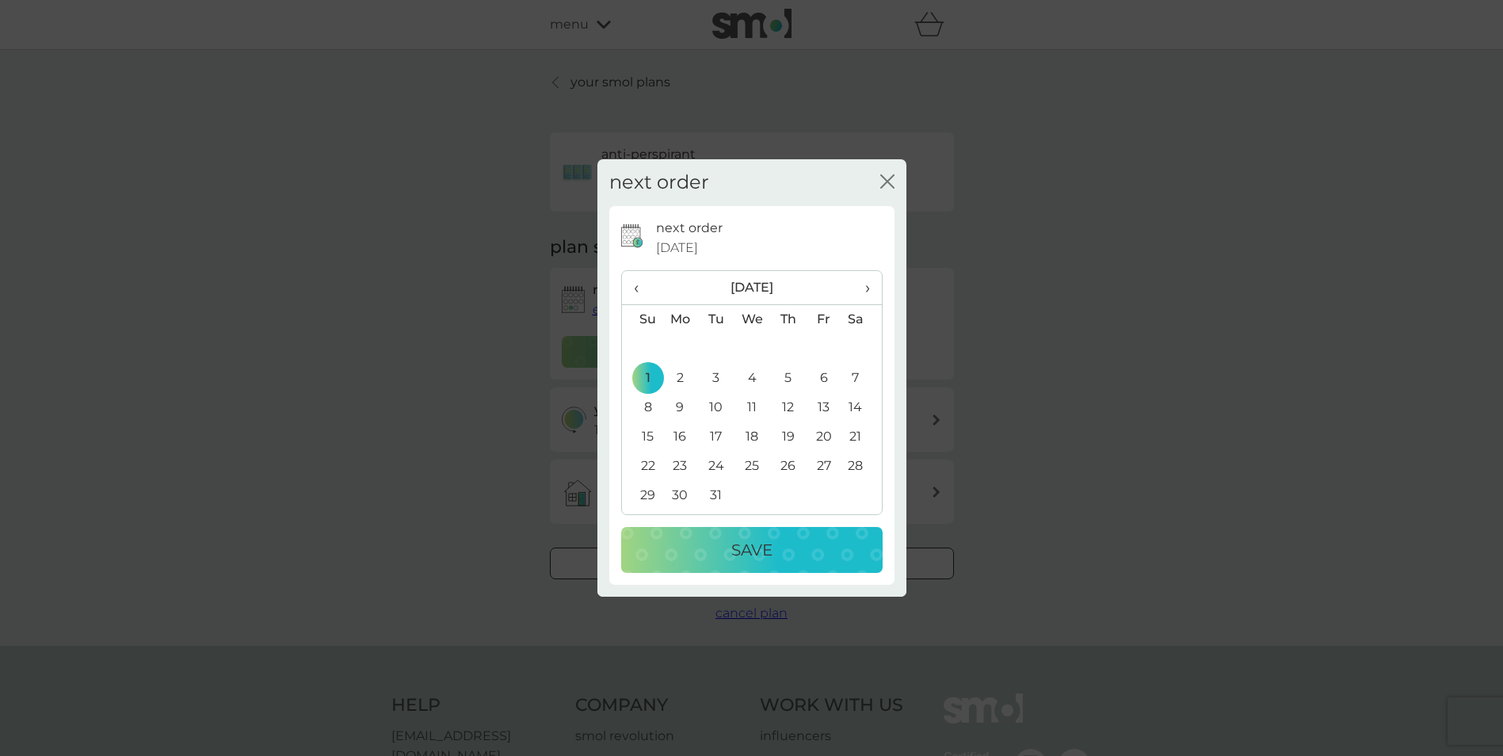
click at [708, 545] on div "Save" at bounding box center [752, 549] width 230 height 25
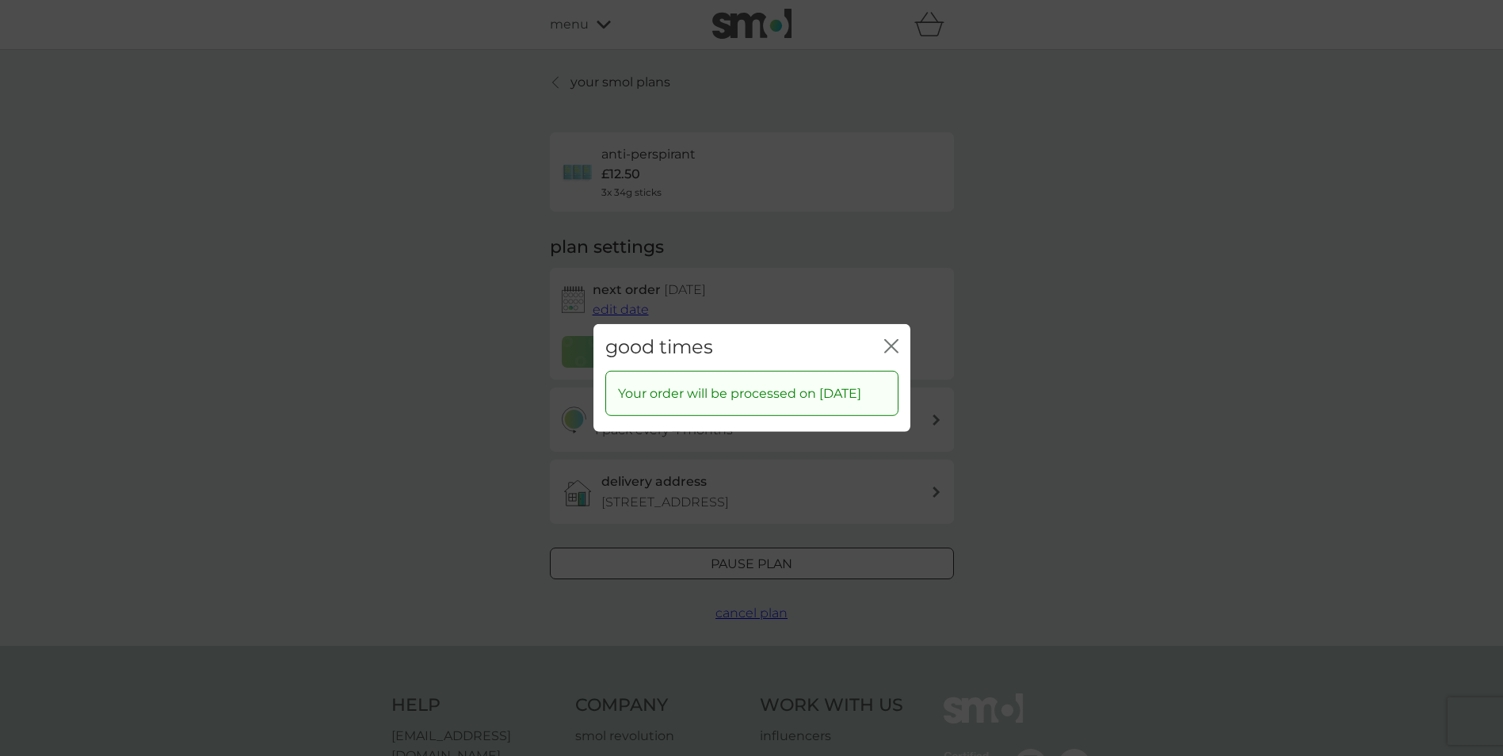
click at [893, 340] on icon "close" at bounding box center [894, 346] width 6 height 13
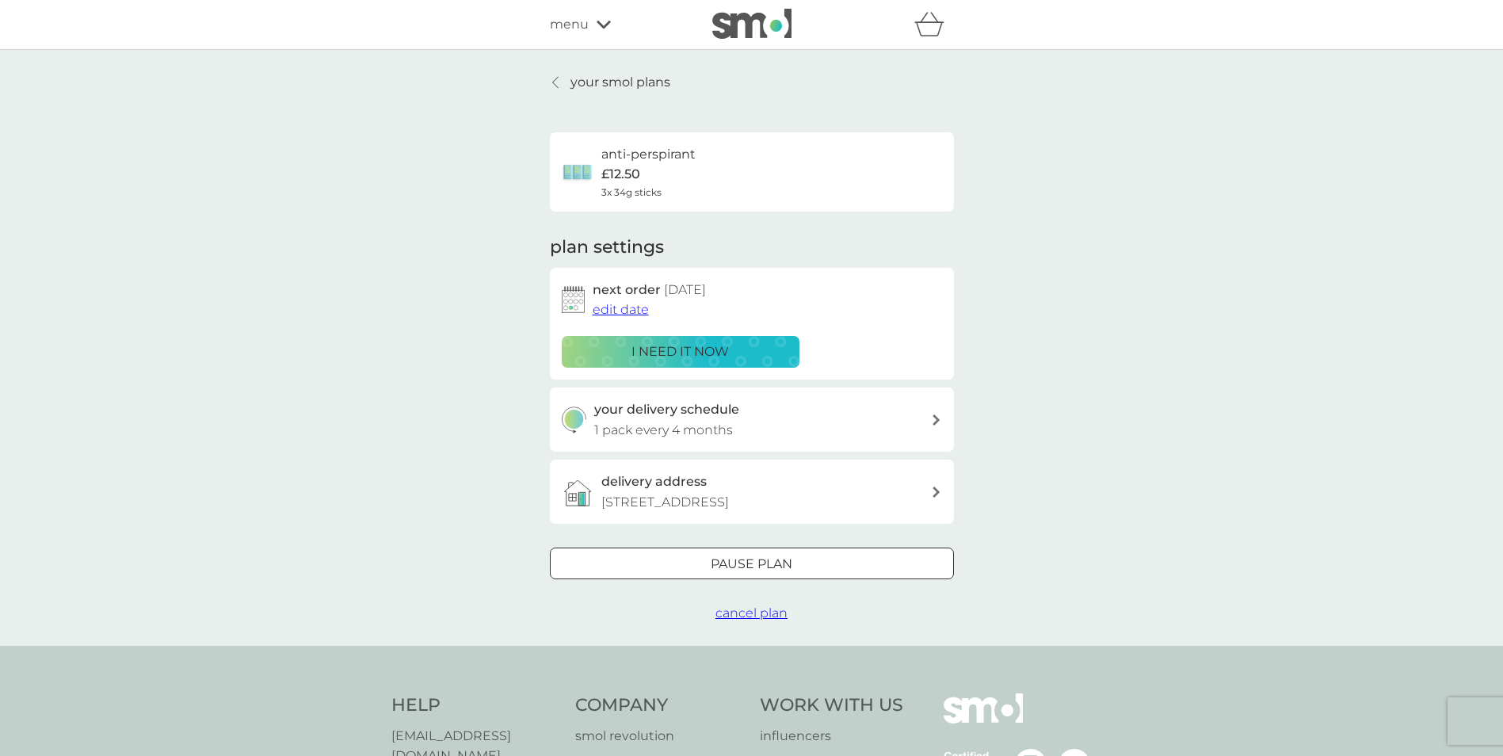
click at [750, 420] on div "your delivery schedule 1 pack every 4 months" at bounding box center [762, 419] width 337 height 40
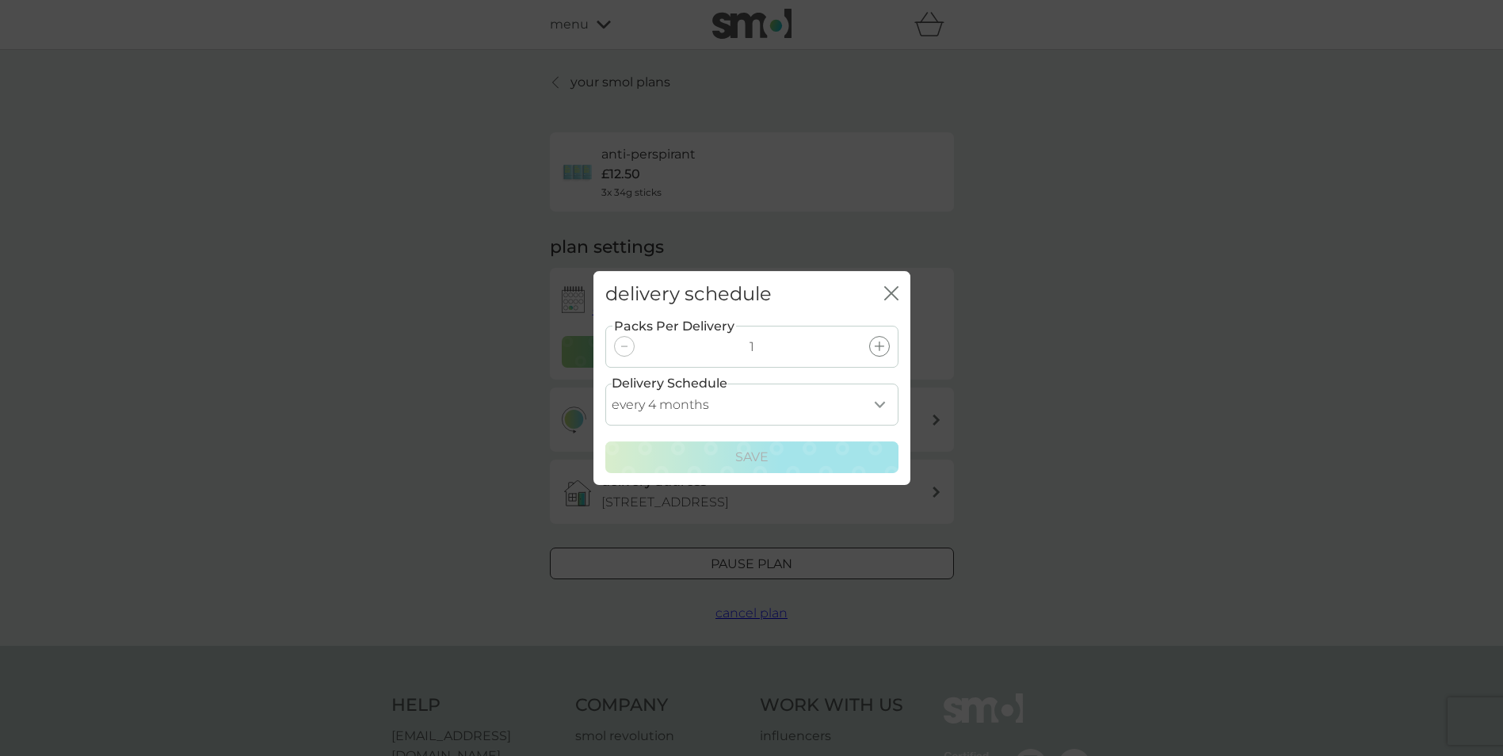
click at [752, 414] on select "every 1 month every 2 months every 3 months every 4 months every 5 months every…" at bounding box center [751, 405] width 293 height 42
select select "5"
click at [605, 384] on select "every 1 month every 2 months every 3 months every 4 months every 5 months every…" at bounding box center [751, 405] width 293 height 42
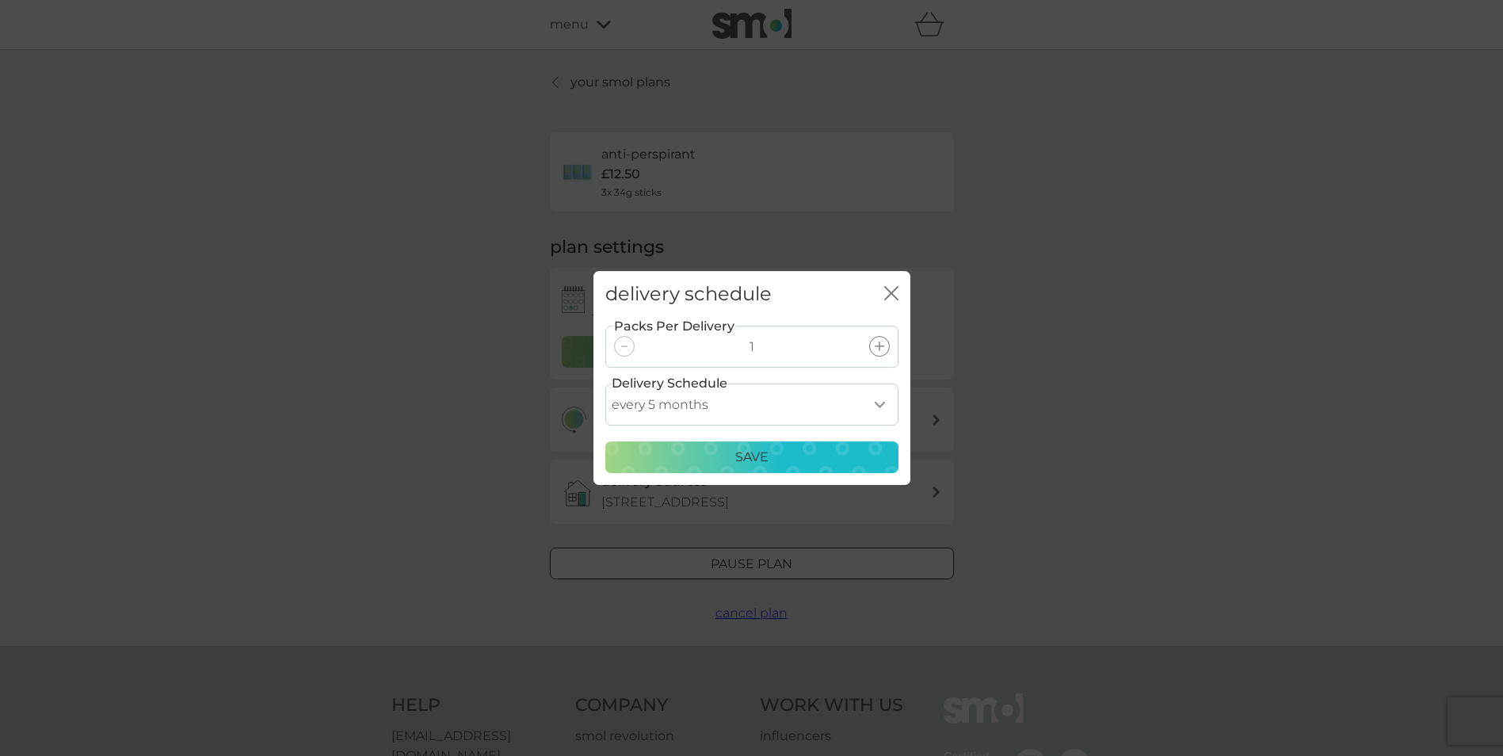
click at [756, 451] on p "Save" at bounding box center [751, 457] width 33 height 21
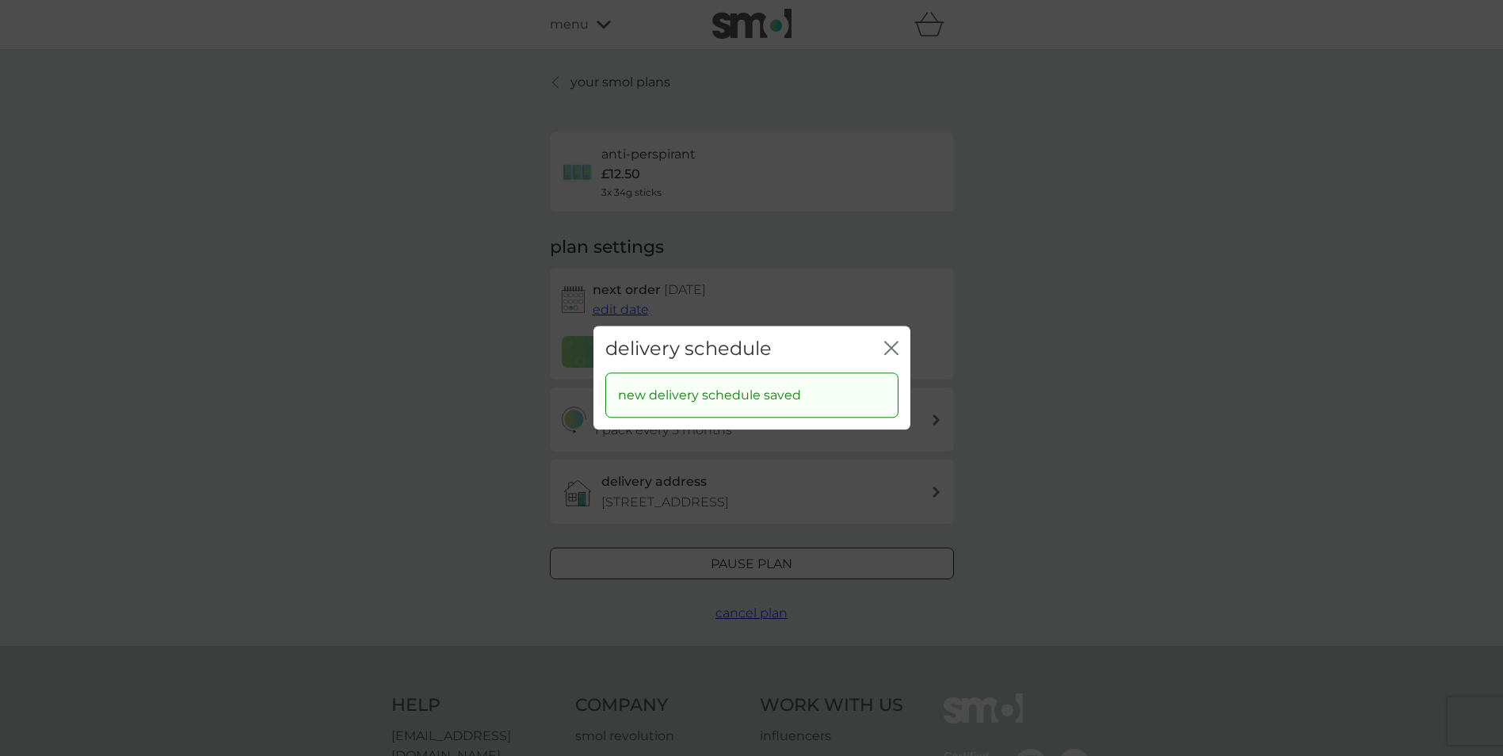
click at [895, 350] on icon "close" at bounding box center [891, 348] width 14 height 14
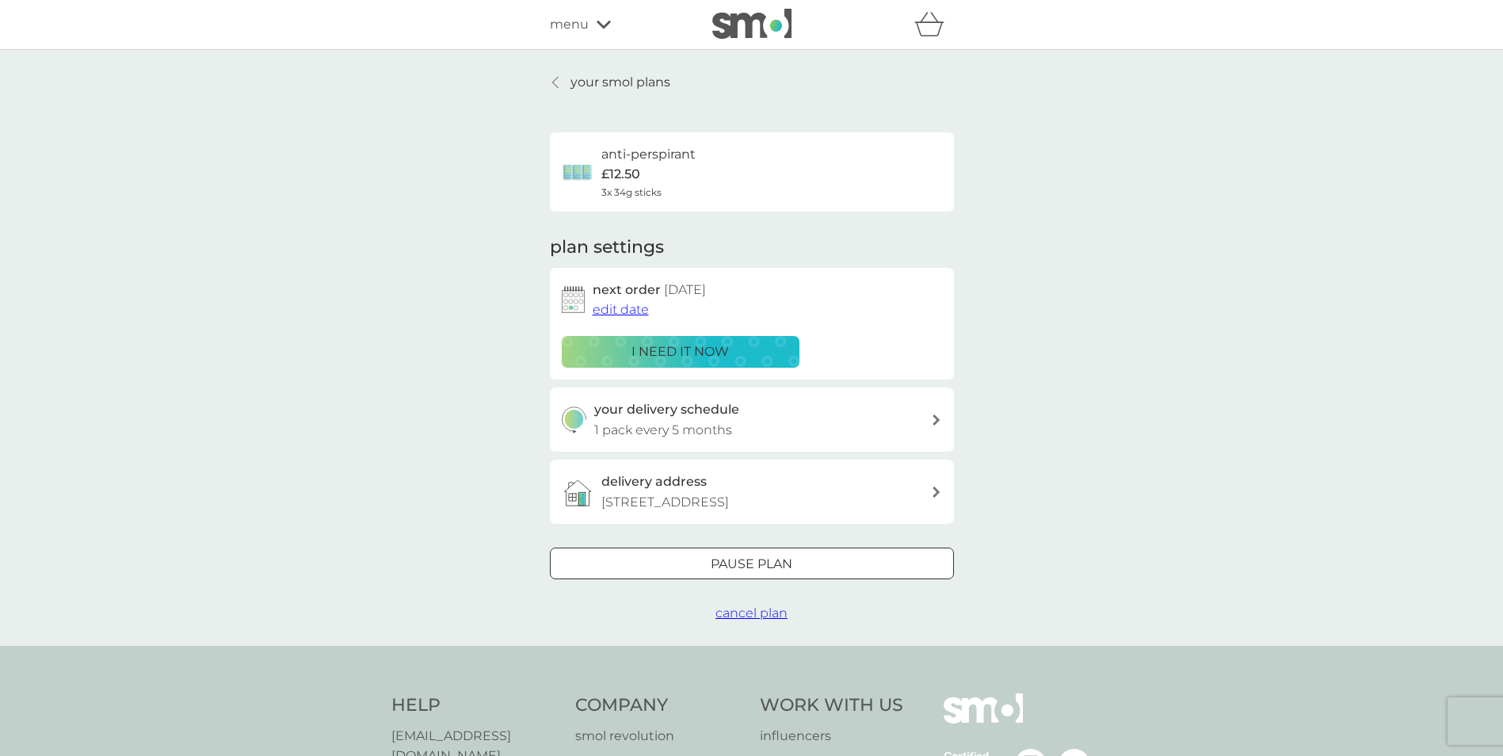
click at [569, 81] on link "your smol plans" at bounding box center [610, 82] width 120 height 21
